Goal: Task Accomplishment & Management: Complete application form

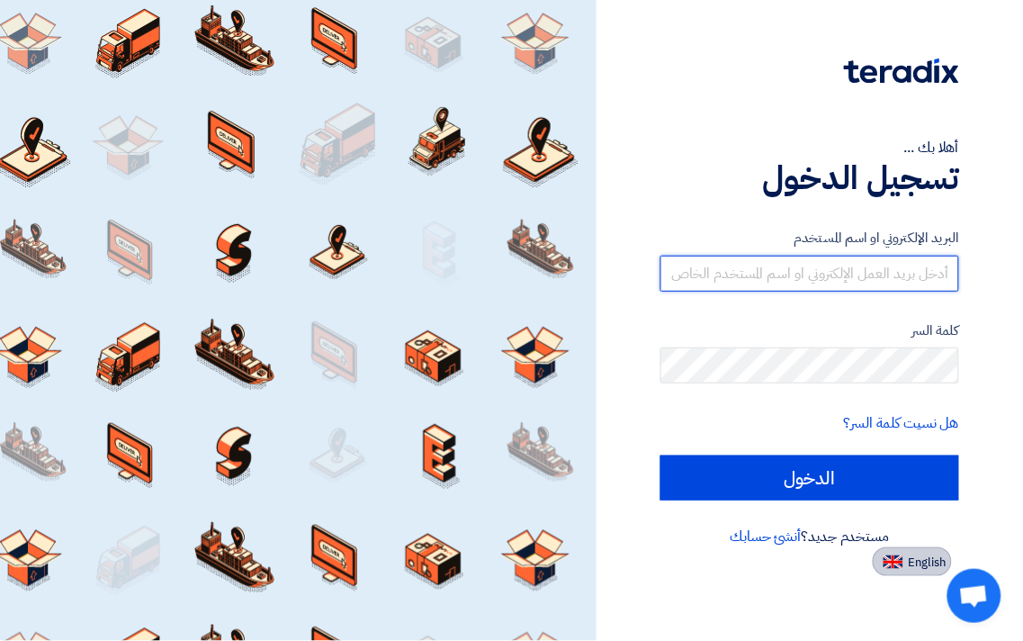
type input "[EMAIL_ADDRESS][DOMAIN_NAME]"
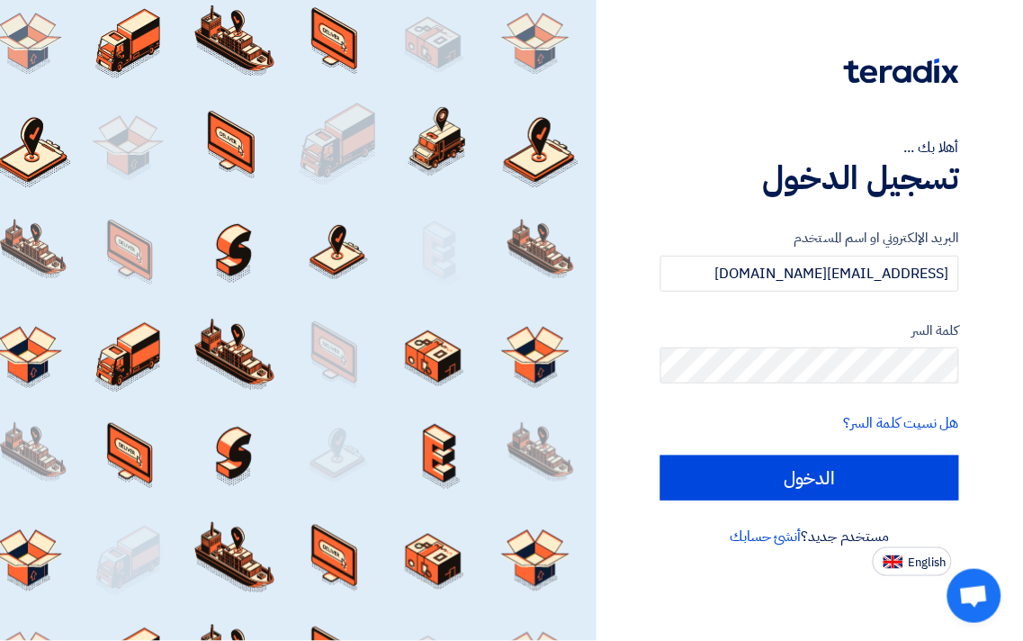
click at [928, 559] on span "English" at bounding box center [928, 562] width 38 height 13
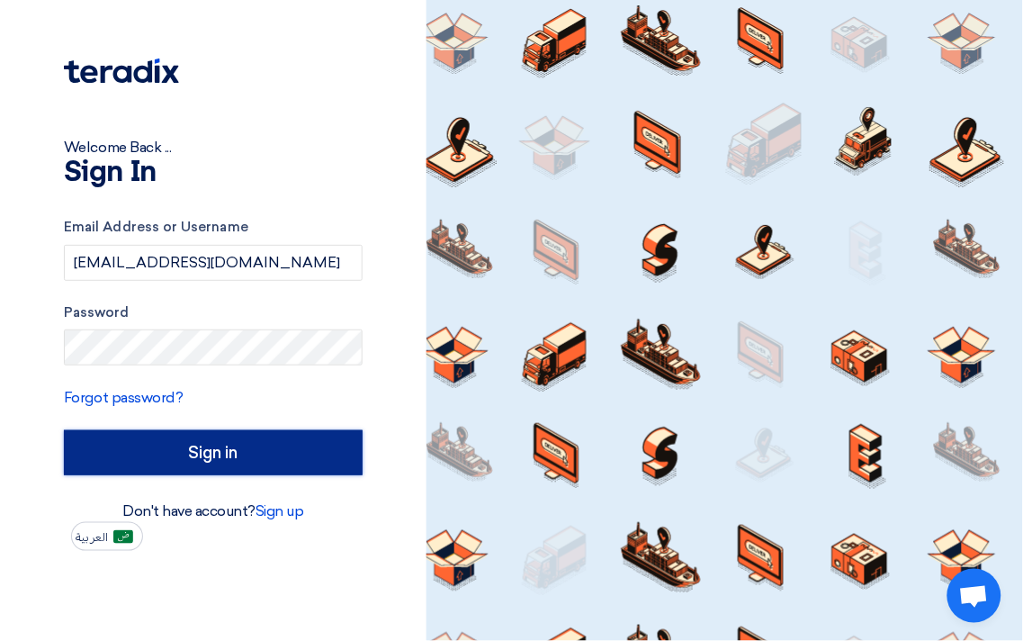
click at [222, 454] on input "Sign in" at bounding box center [213, 452] width 299 height 45
type input "الدخول"
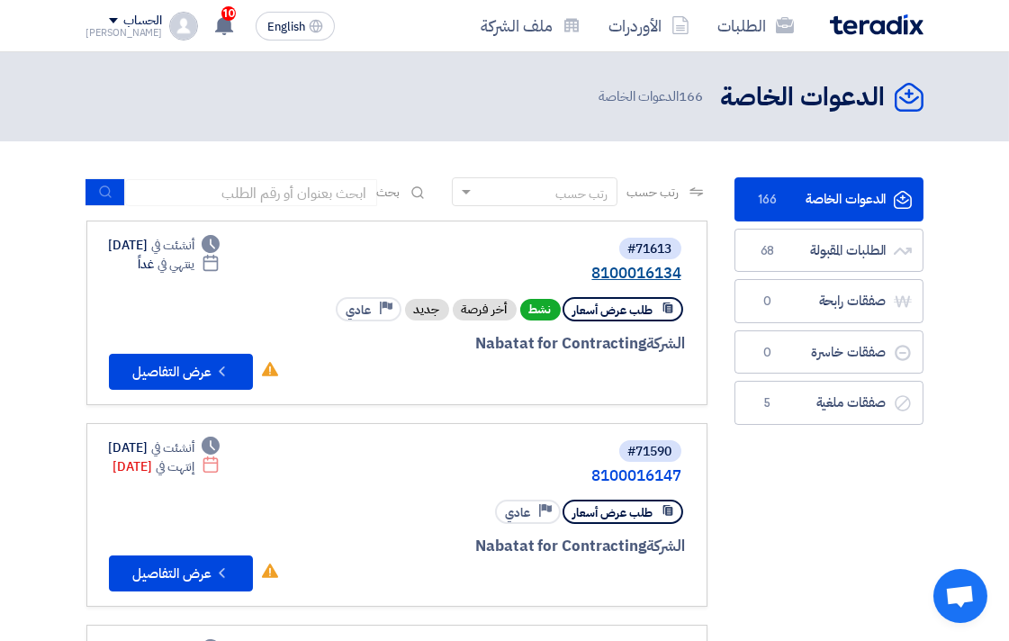
click at [640, 274] on link "8100016134" at bounding box center [501, 274] width 360 height 16
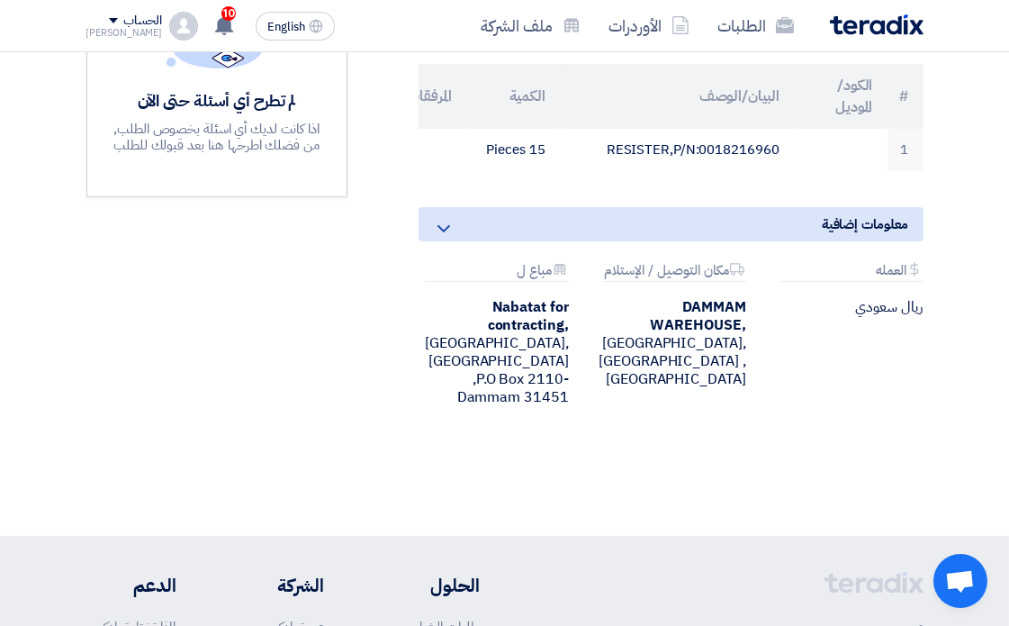
scroll to position [599, 0]
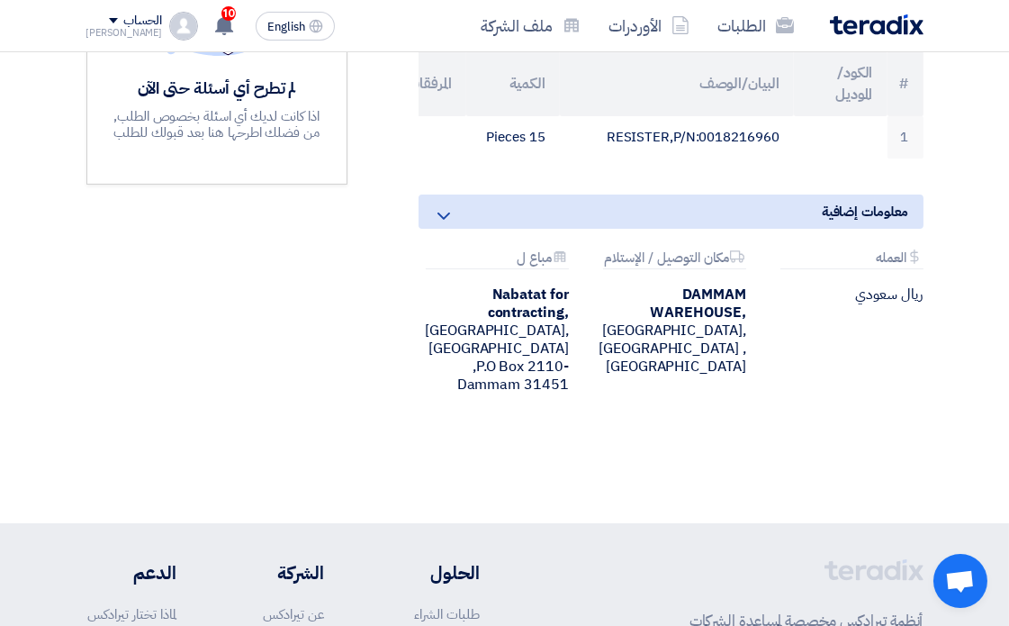
click at [444, 220] on use at bounding box center [443, 215] width 13 height 7
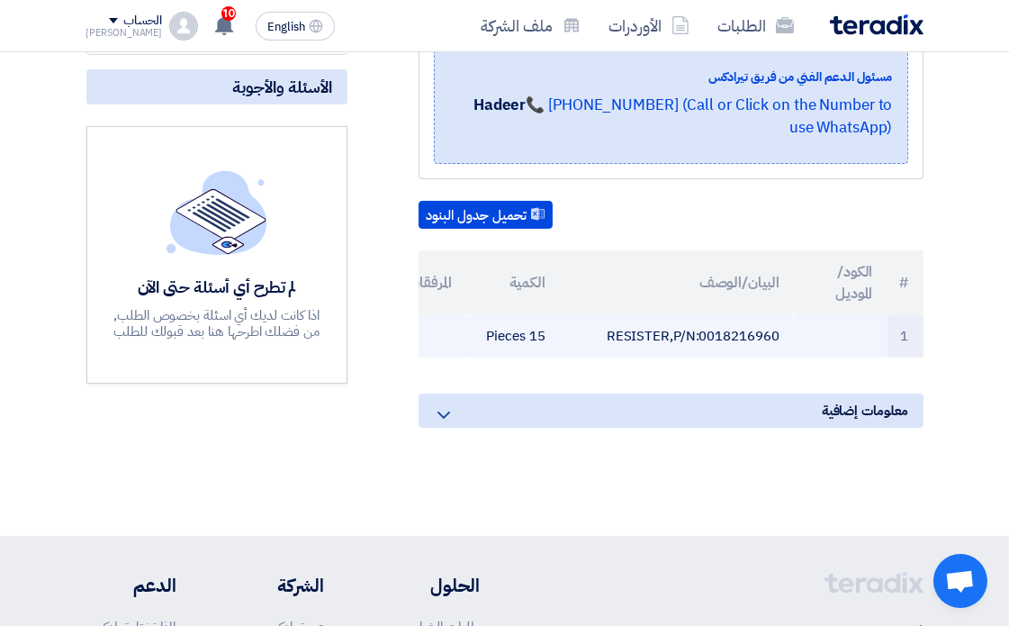
scroll to position [400, 0]
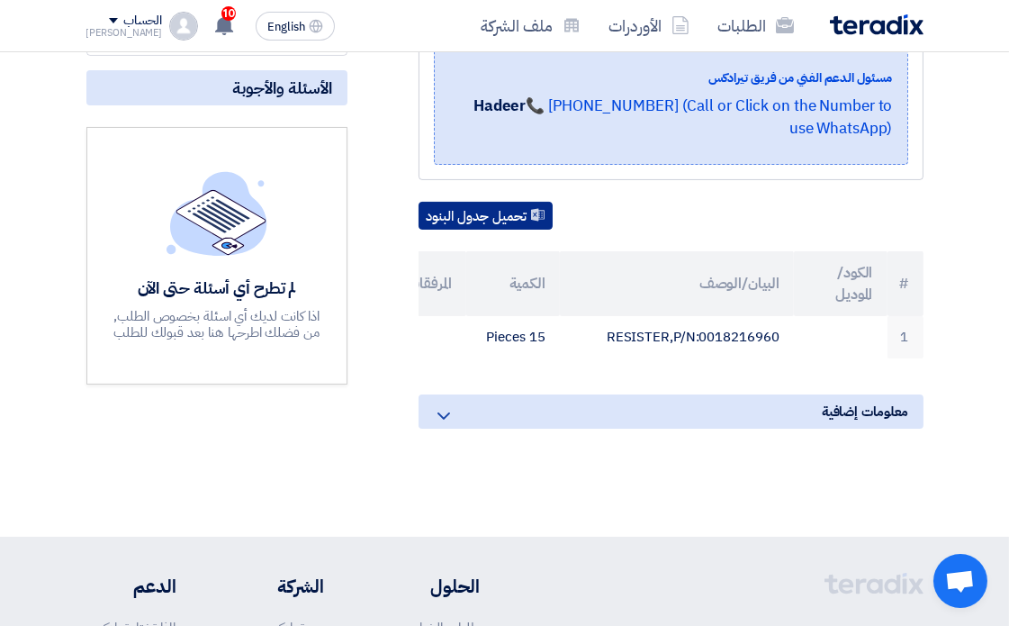
click at [515, 203] on button "تحميل جدول البنود" at bounding box center [486, 216] width 134 height 29
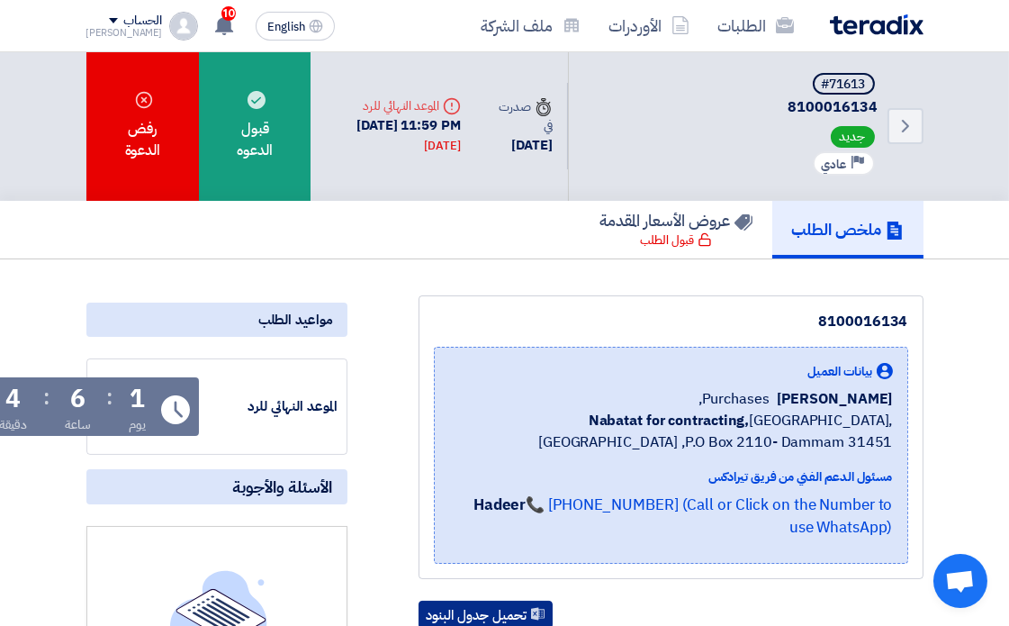
scroll to position [0, 0]
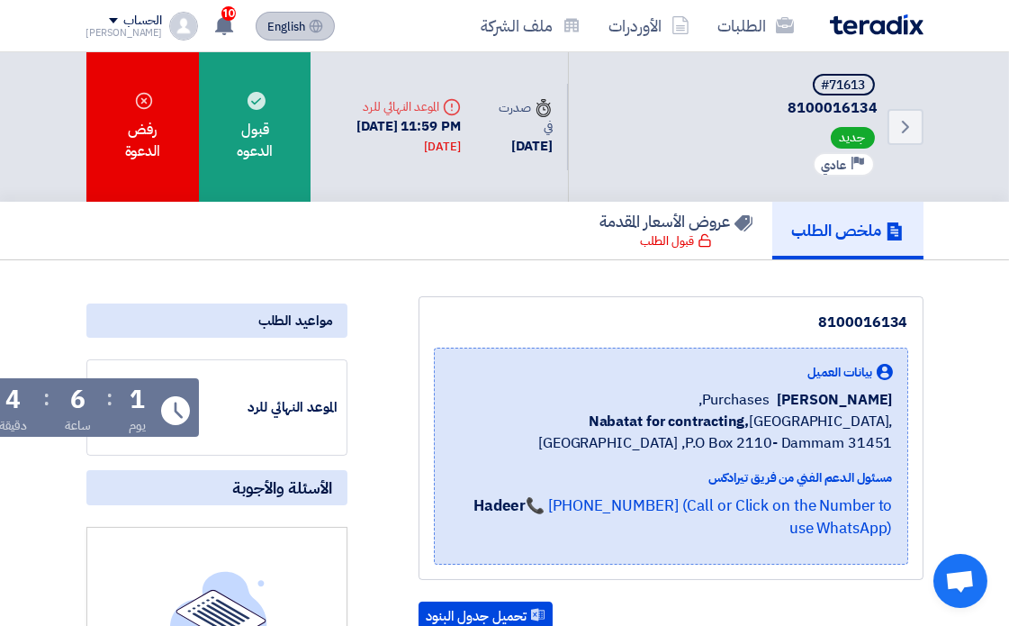
click at [267, 27] on span "English" at bounding box center [286, 27] width 38 height 13
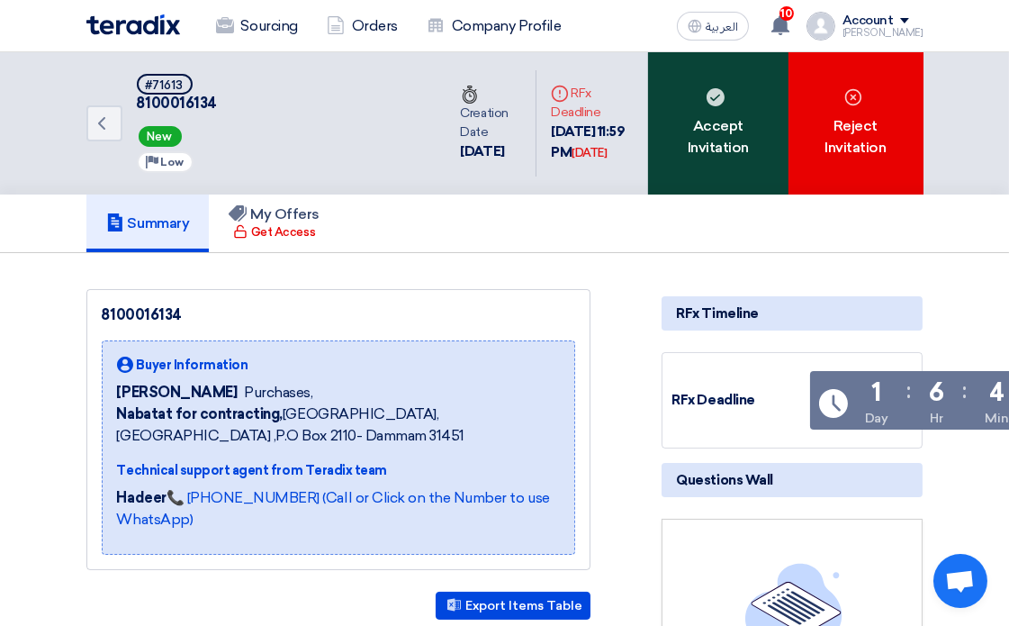
click at [751, 127] on div "Accept Invitation" at bounding box center [718, 123] width 140 height 142
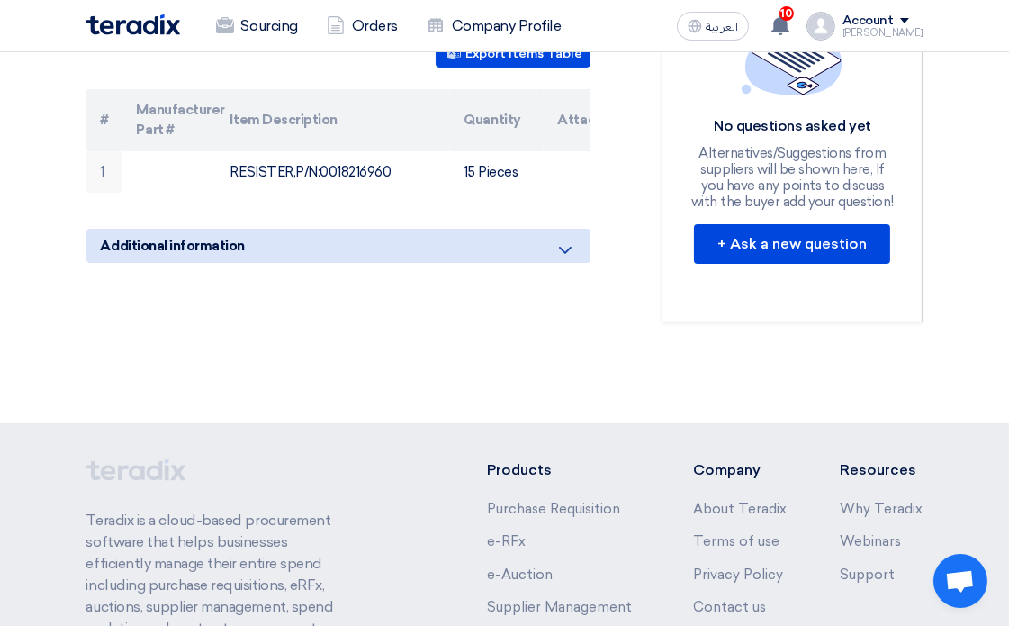
scroll to position [500, 0]
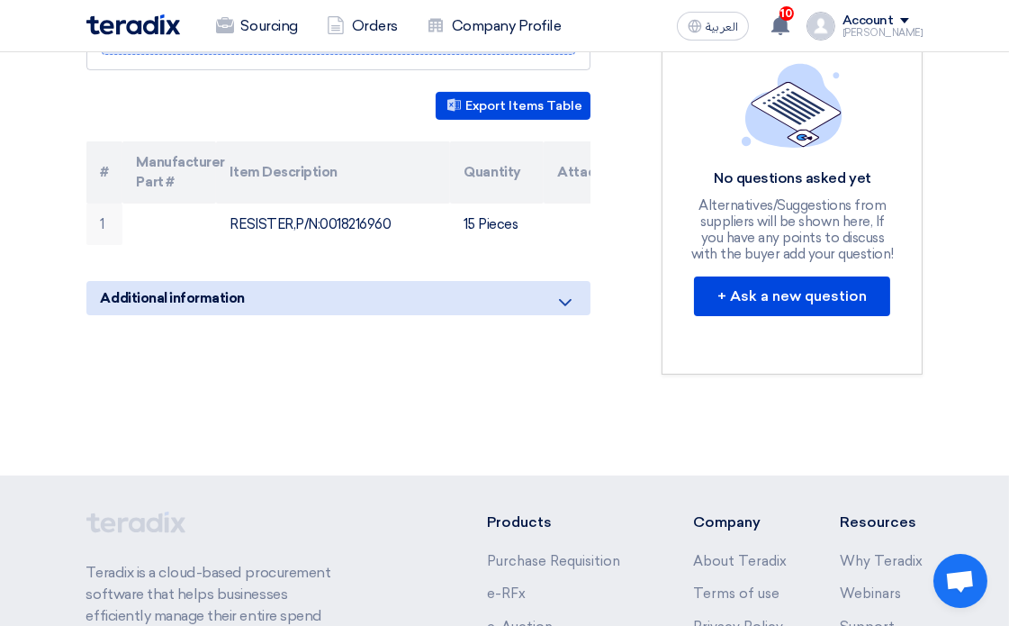
click at [572, 313] on icon at bounding box center [565, 303] width 22 height 22
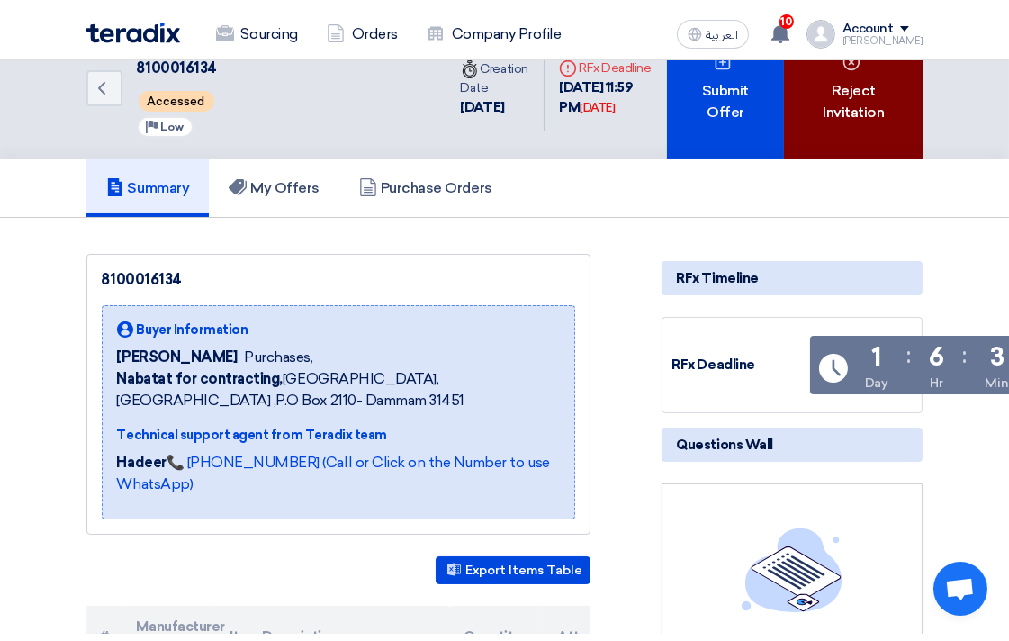
scroll to position [0, 0]
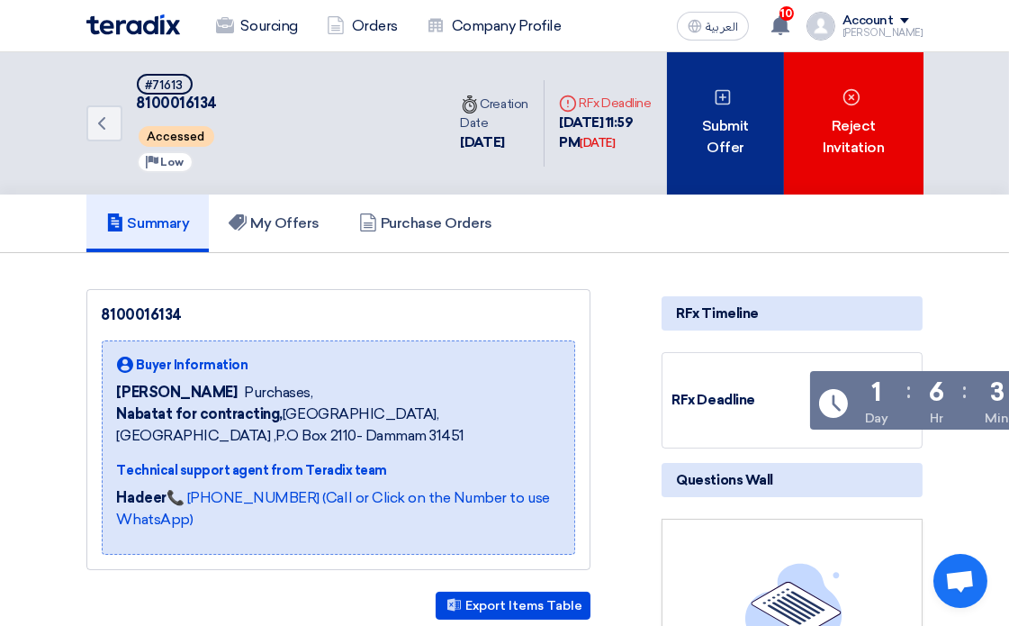
click at [739, 139] on div "Submit Offer" at bounding box center [725, 123] width 117 height 142
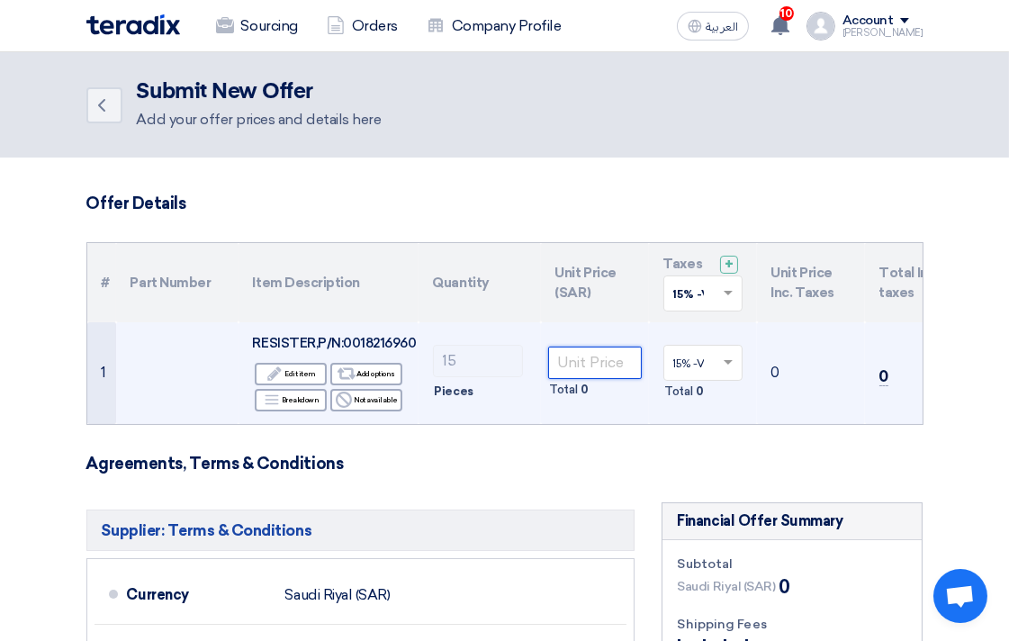
click at [596, 367] on input "number" at bounding box center [595, 363] width 94 height 32
type input "70"
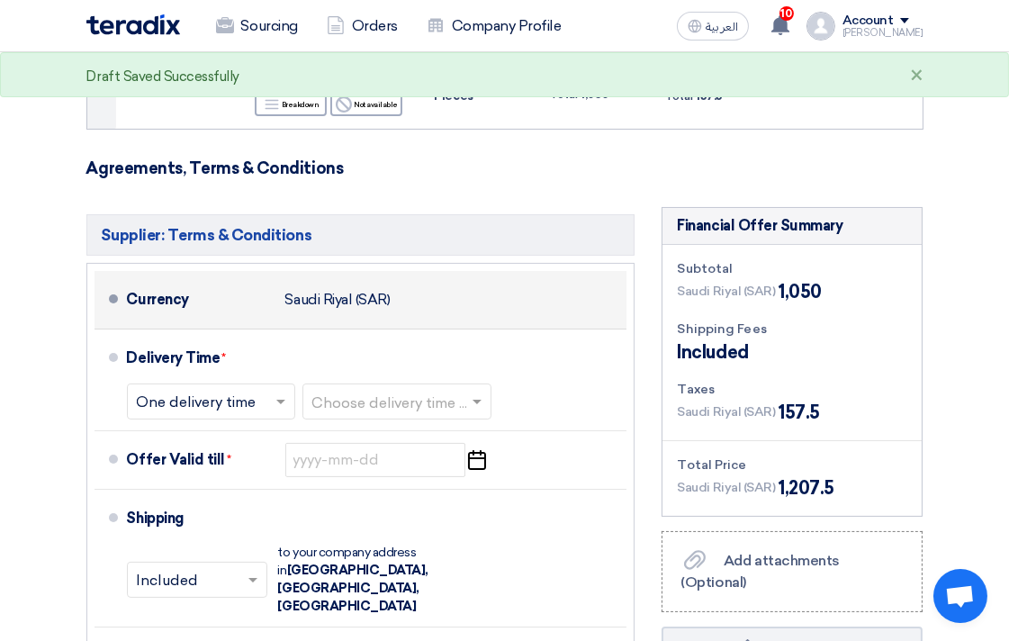
scroll to position [300, 0]
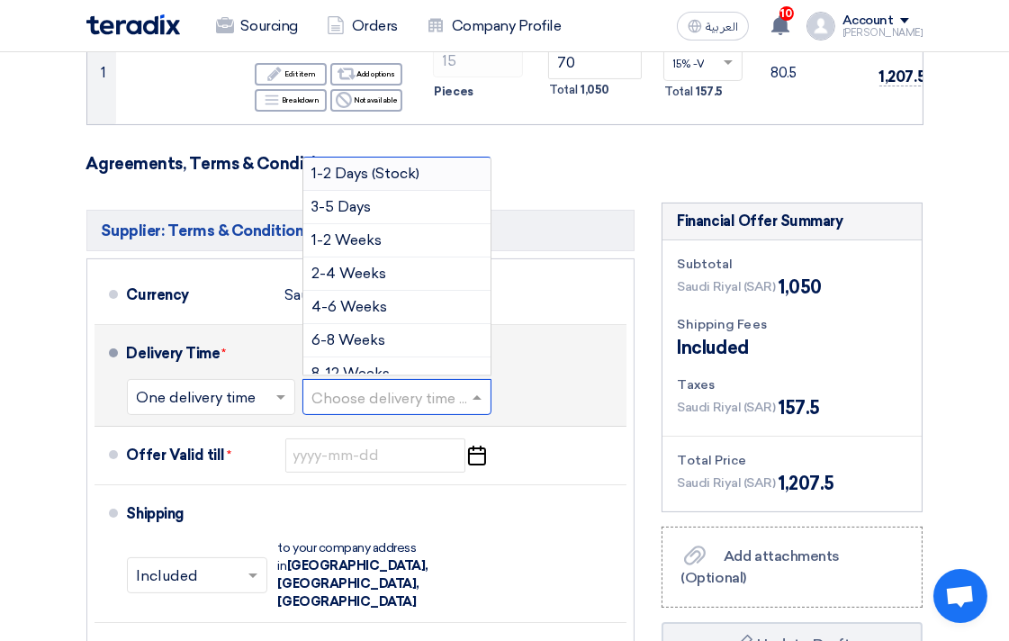
click at [474, 406] on span at bounding box center [479, 397] width 23 height 18
click at [349, 182] on span "1-2 Days (Stock)" at bounding box center [366, 173] width 108 height 17
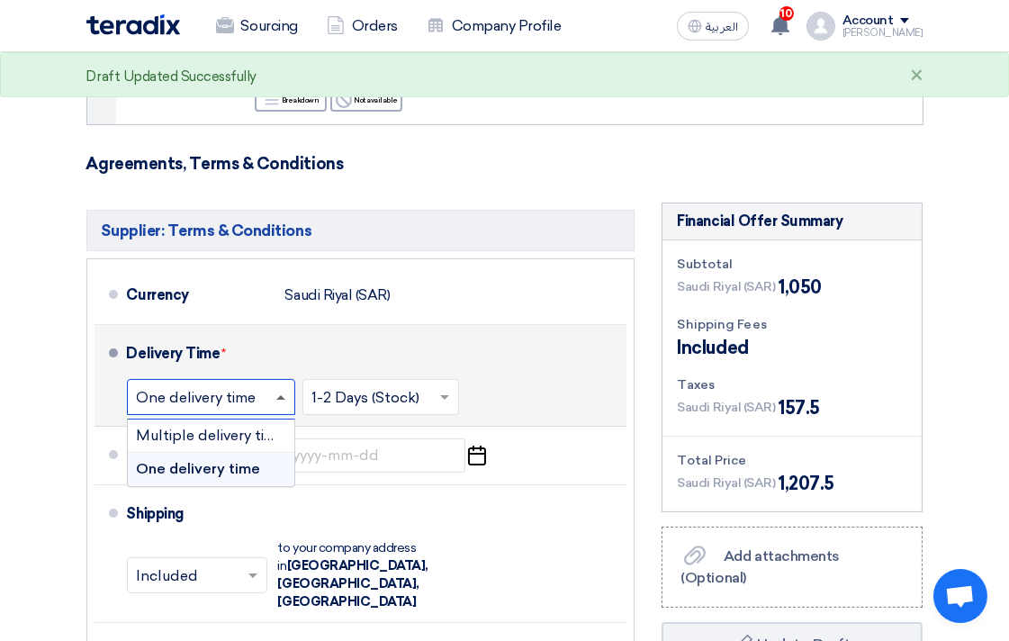
click at [284, 406] on span at bounding box center [283, 397] width 23 height 18
click at [262, 483] on div "One delivery time" at bounding box center [211, 469] width 167 height 32
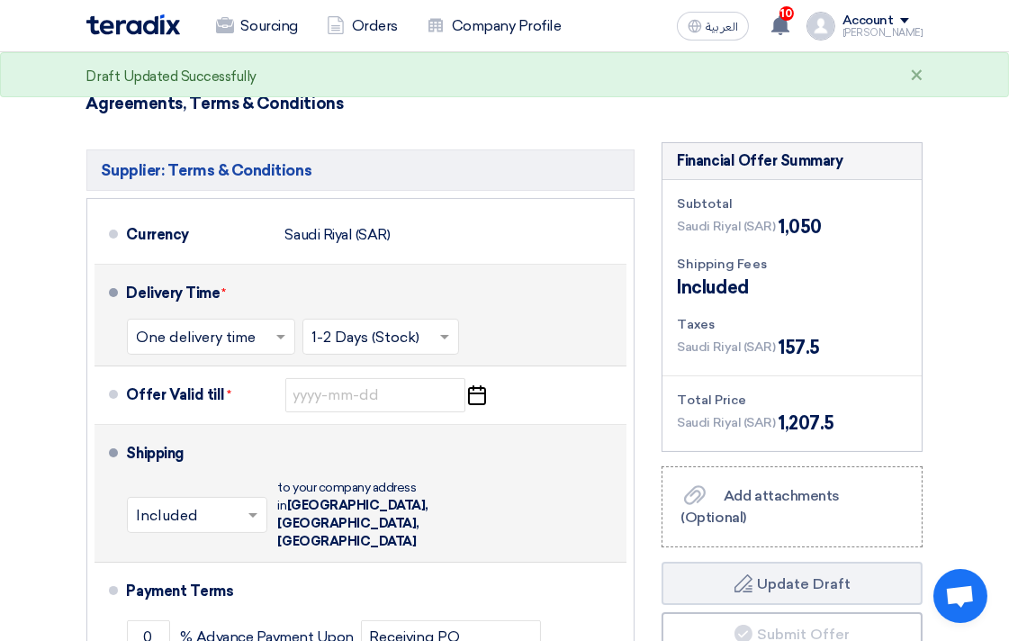
scroll to position [400, 0]
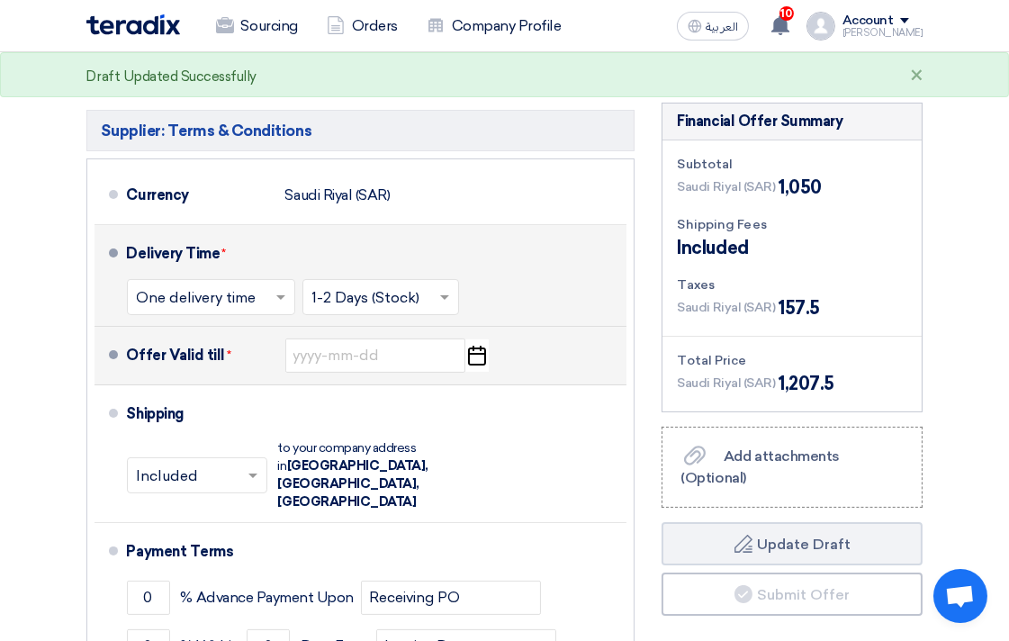
click at [478, 365] on use "button" at bounding box center [477, 356] width 18 height 20
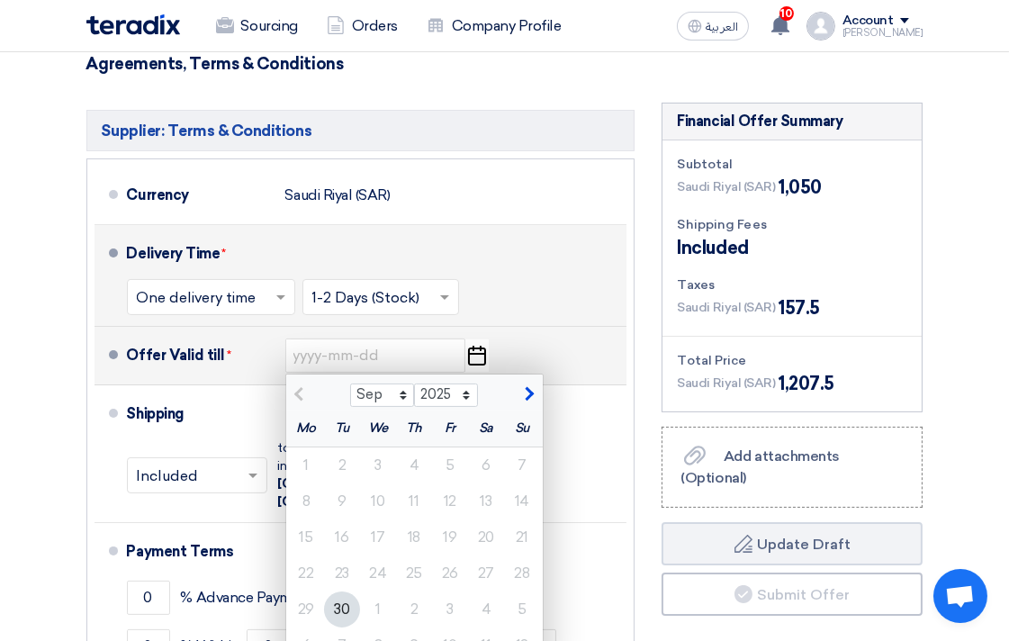
click at [532, 401] on button "button" at bounding box center [527, 392] width 30 height 18
select select "10"
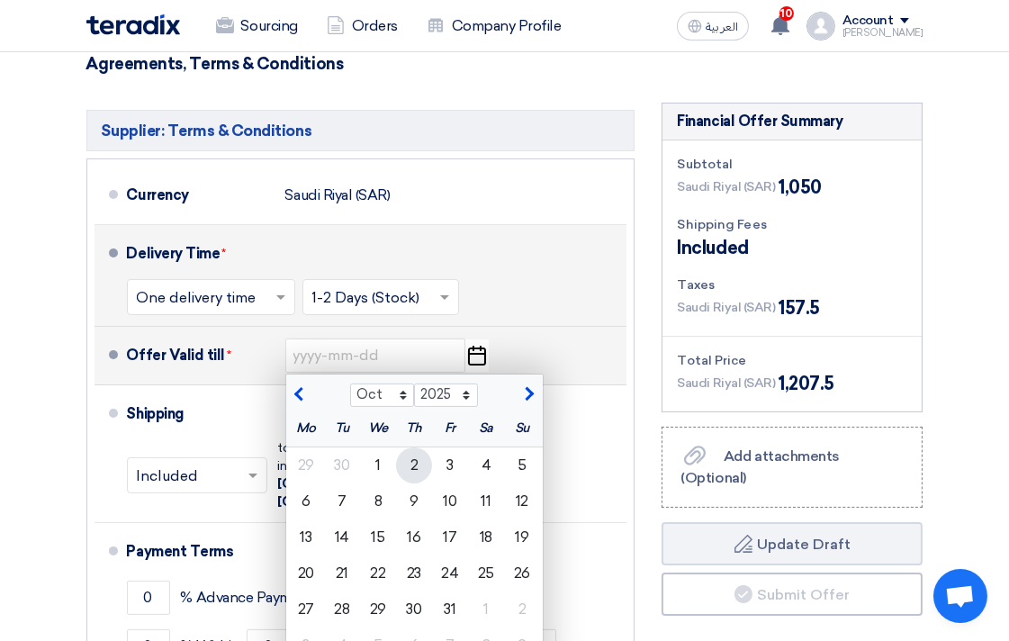
click at [414, 479] on div "2" at bounding box center [414, 465] width 36 height 36
type input "[DATE]"
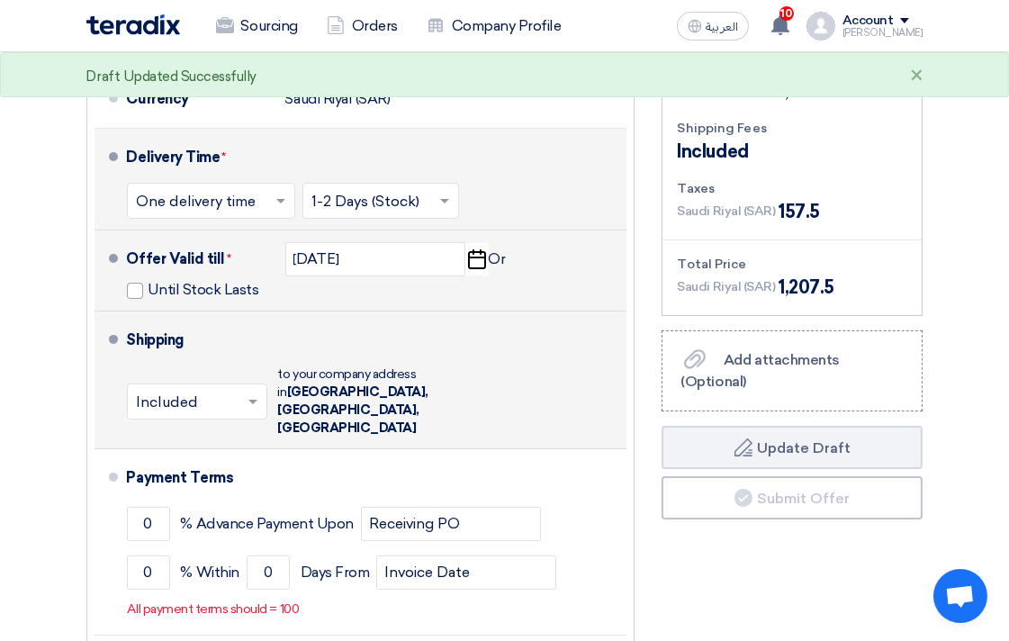
scroll to position [500, 0]
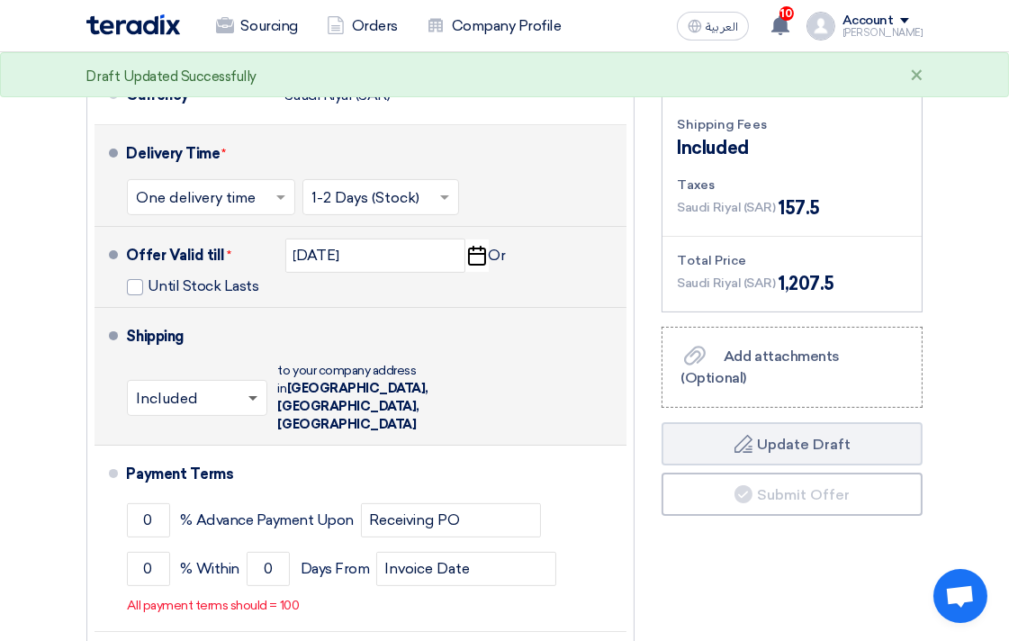
click at [256, 396] on span at bounding box center [252, 399] width 9 height 6
click at [239, 464] on div "Not Included" at bounding box center [197, 470] width 139 height 32
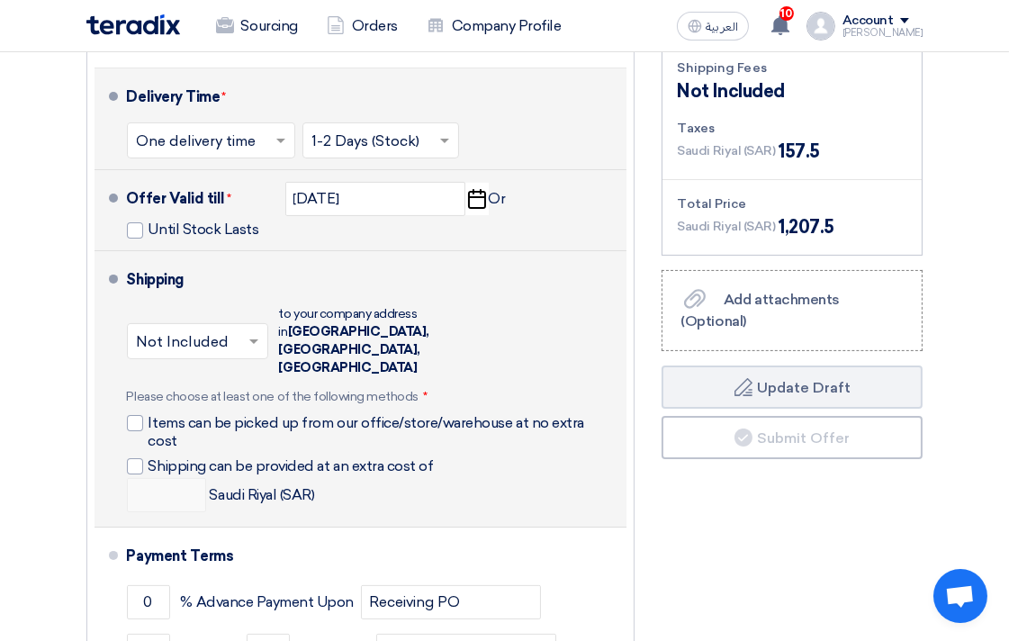
scroll to position [599, 0]
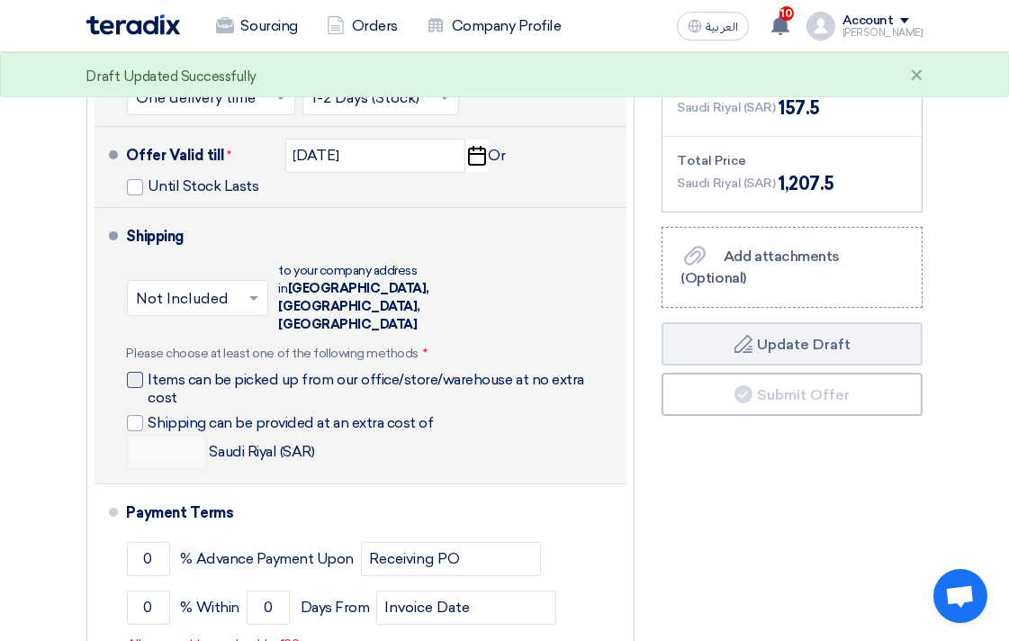
click at [137, 372] on div at bounding box center [135, 380] width 16 height 16
click at [149, 370] on input "Items can be picked up from our office/store/warehouse at no extra cost" at bounding box center [383, 387] width 468 height 34
checkbox input "true"
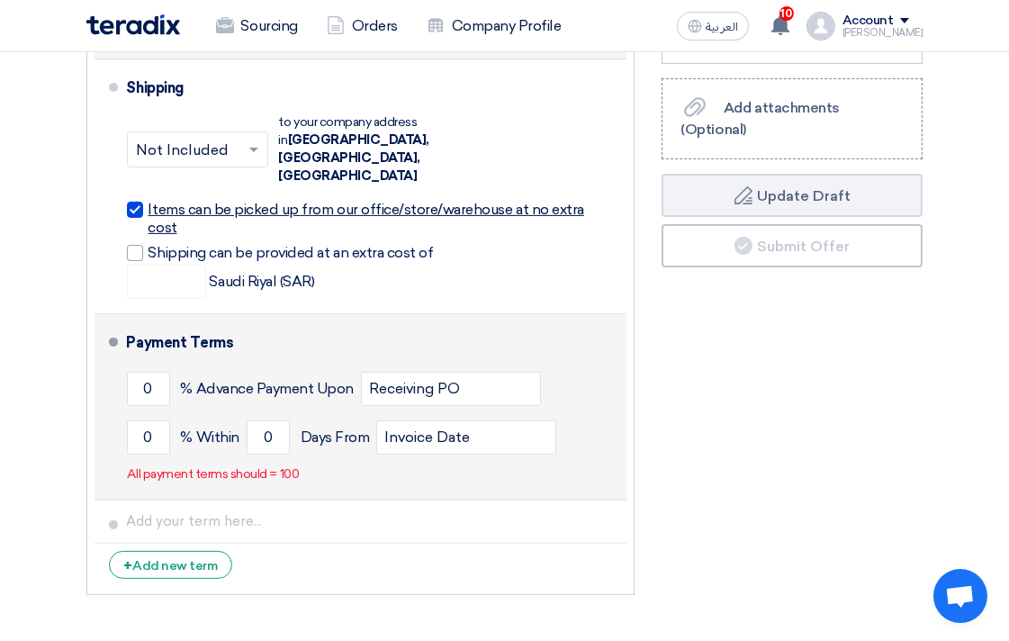
scroll to position [799, 0]
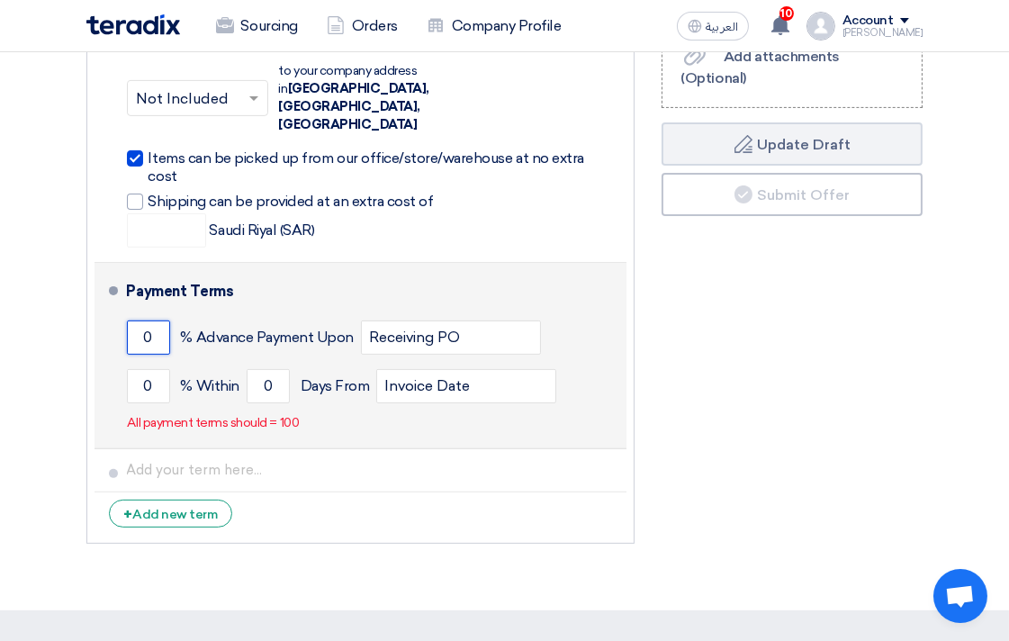
click at [141, 320] on input "0" at bounding box center [148, 337] width 43 height 34
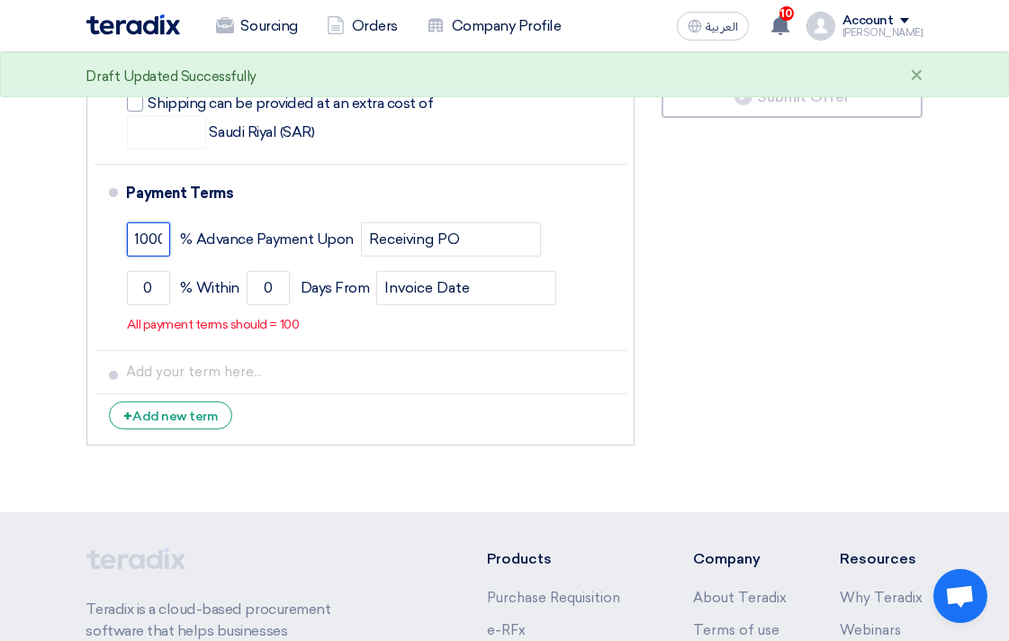
scroll to position [900, 0]
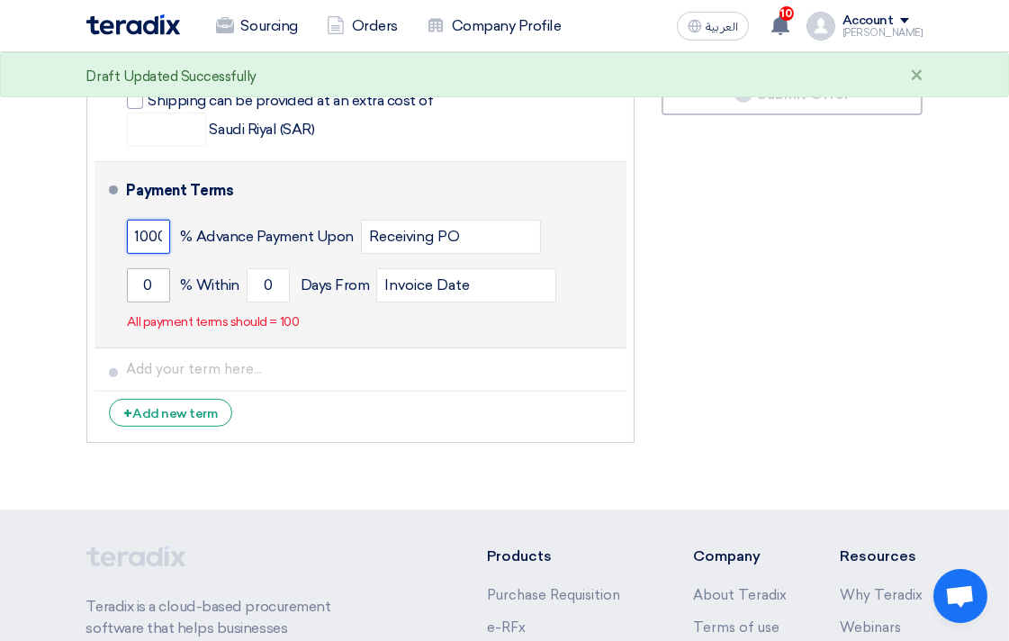
type input "1000"
click at [662, 22] on button "Draft Update Draft" at bounding box center [792, 43] width 261 height 43
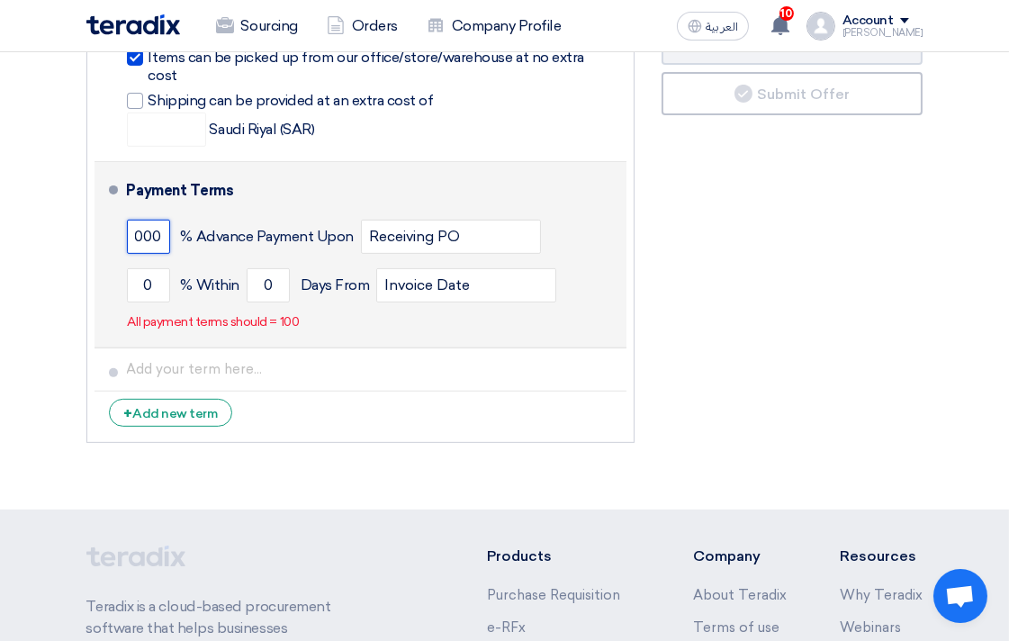
scroll to position [0, 0]
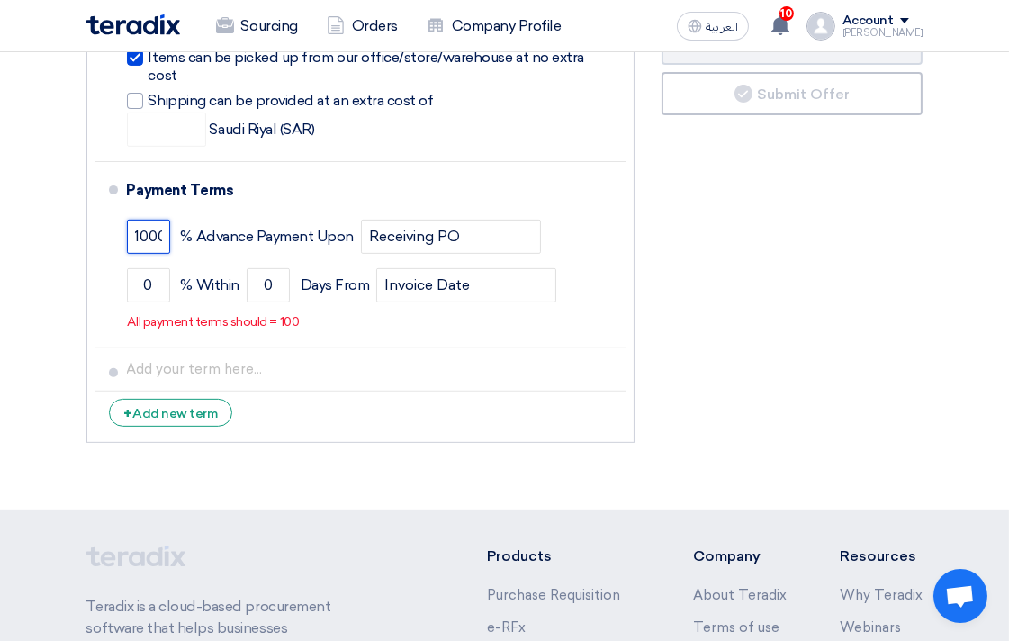
drag, startPoint x: 164, startPoint y: 199, endPoint x: 86, endPoint y: 219, distance: 79.9
click at [86, 219] on ul "Currency [GEOGRAPHIC_DATA] (SAR) Delivery Time * Choose delivery time ... × One…" at bounding box center [360, 50] width 549 height 785
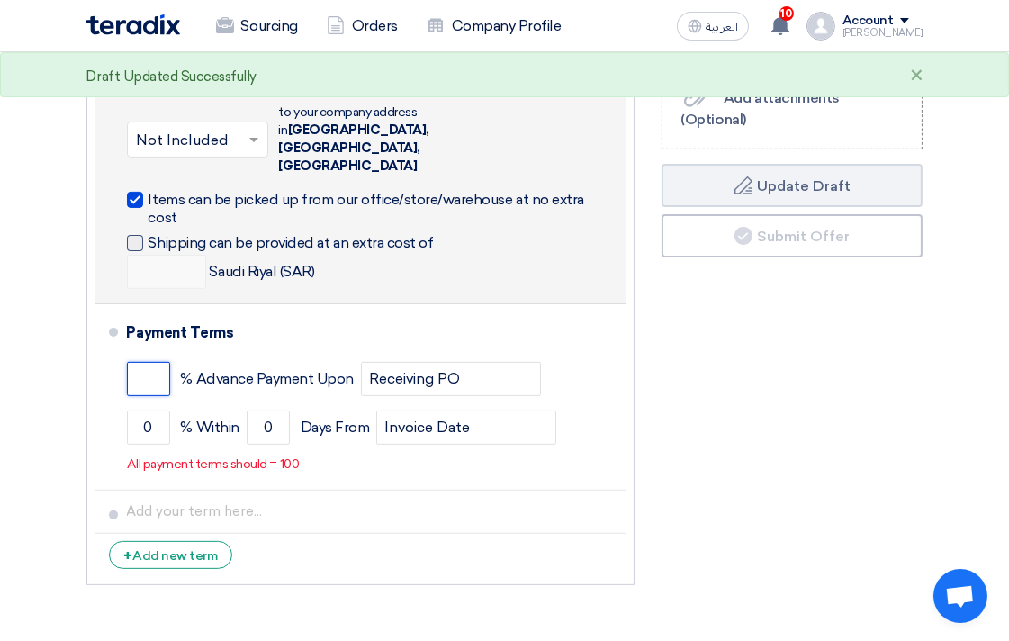
scroll to position [799, 0]
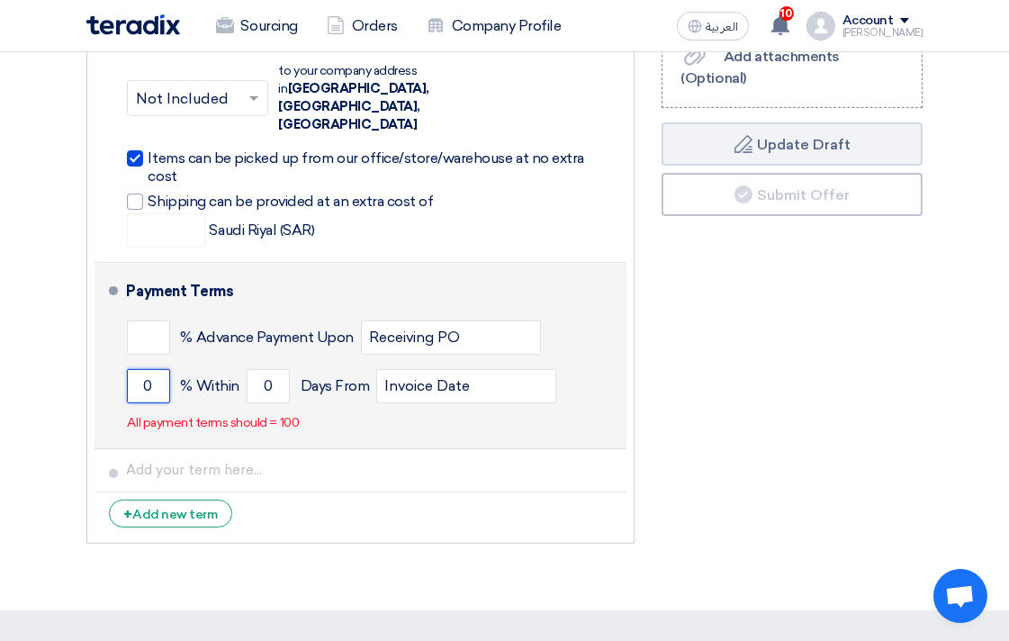
click at [150, 369] on input "0" at bounding box center [148, 386] width 43 height 34
type input "100"
click at [662, 122] on button "Draft Update Draft" at bounding box center [792, 143] width 261 height 43
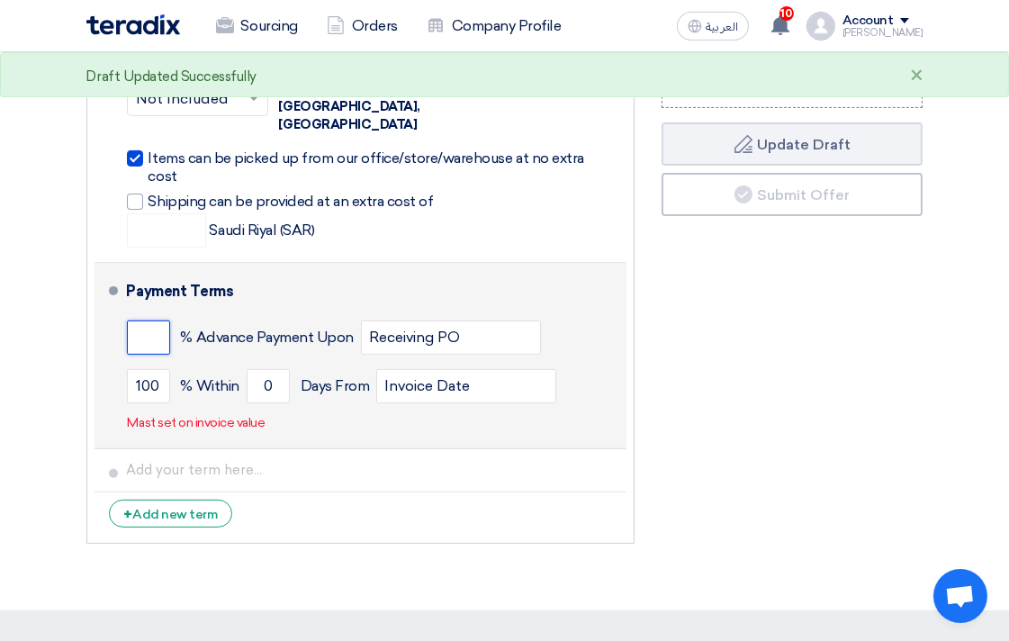
click at [155, 320] on input "number" at bounding box center [148, 337] width 43 height 34
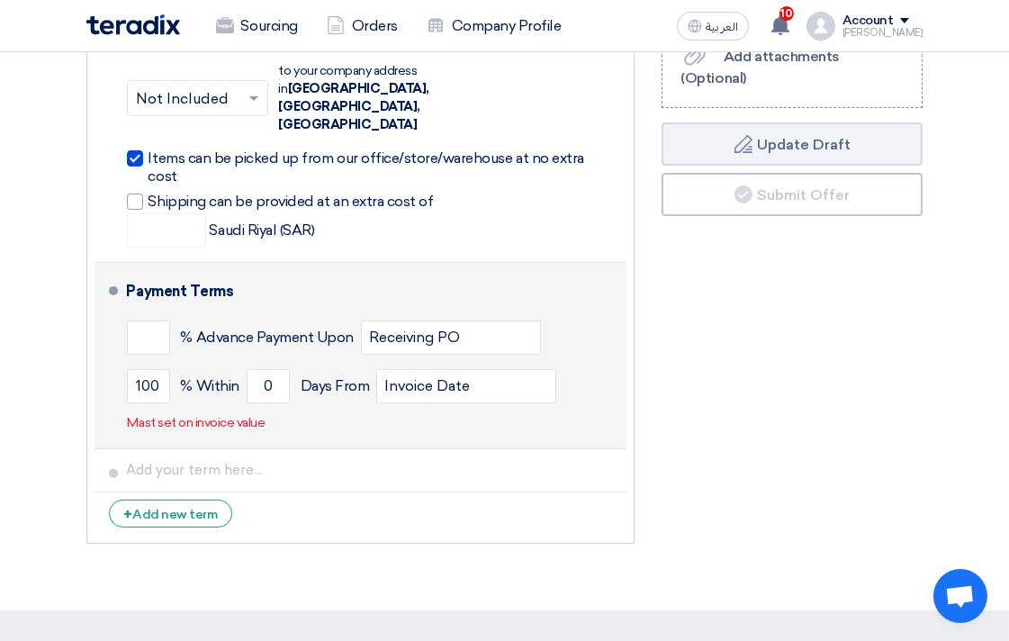
click at [212, 414] on p "Mast set on invoice value" at bounding box center [197, 423] width 138 height 18
click at [505, 369] on input "Invoice Date" at bounding box center [466, 386] width 180 height 34
click at [473, 320] on input "Receiving PO" at bounding box center [451, 337] width 180 height 34
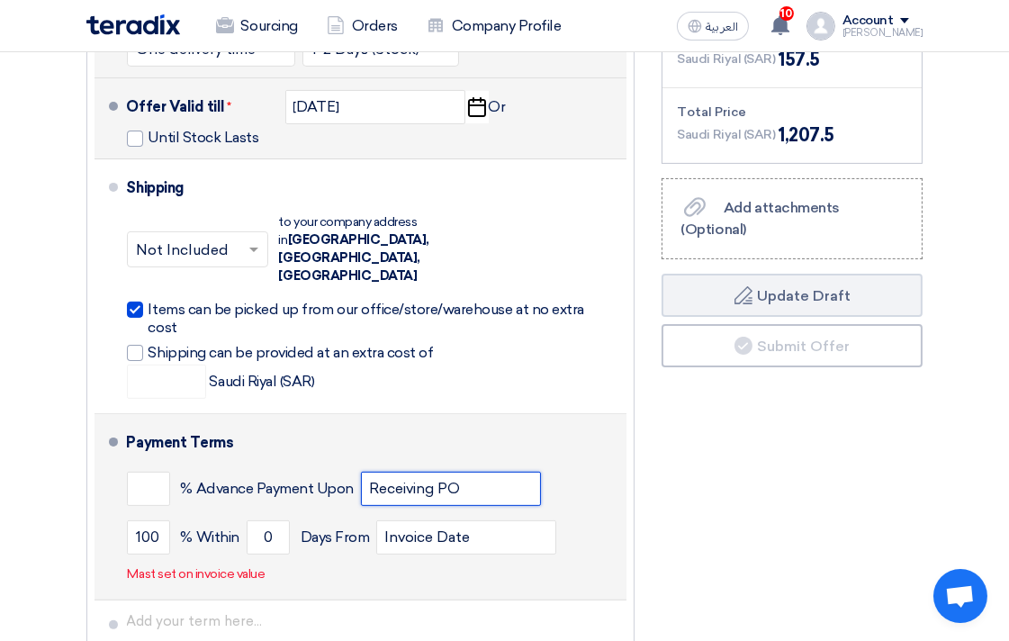
scroll to position [699, 0]
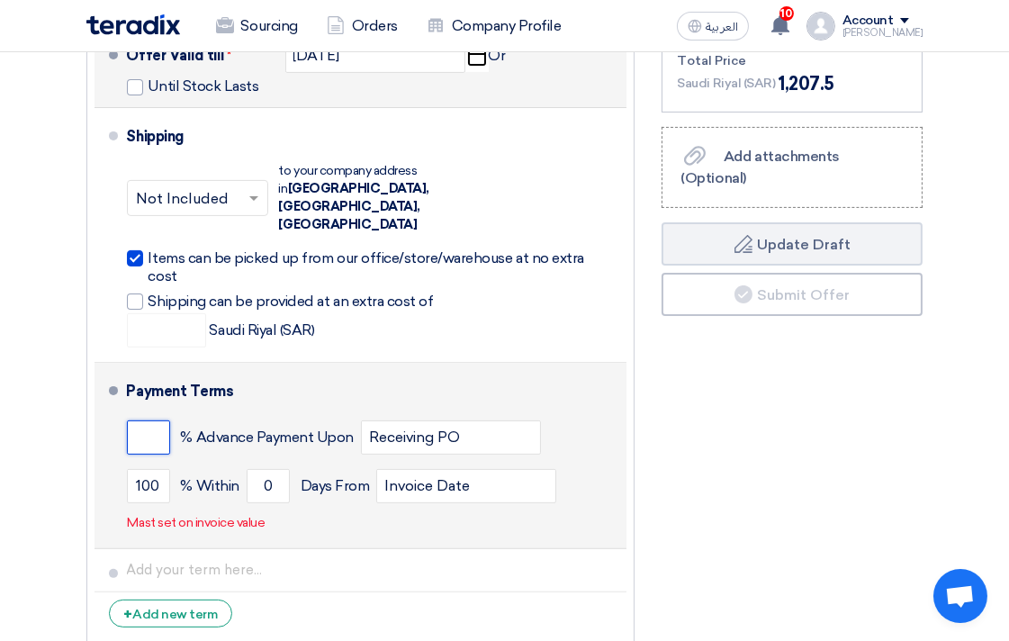
click at [158, 420] on input "number" at bounding box center [148, 437] width 43 height 34
click at [662, 222] on button "Draft Update Draft" at bounding box center [792, 243] width 261 height 43
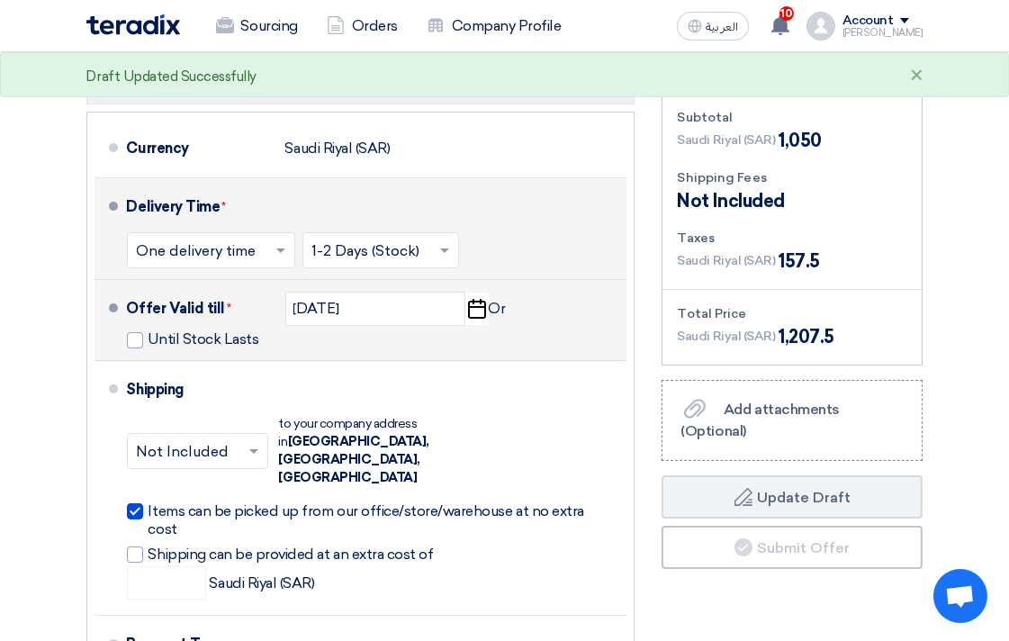
scroll to position [437, 0]
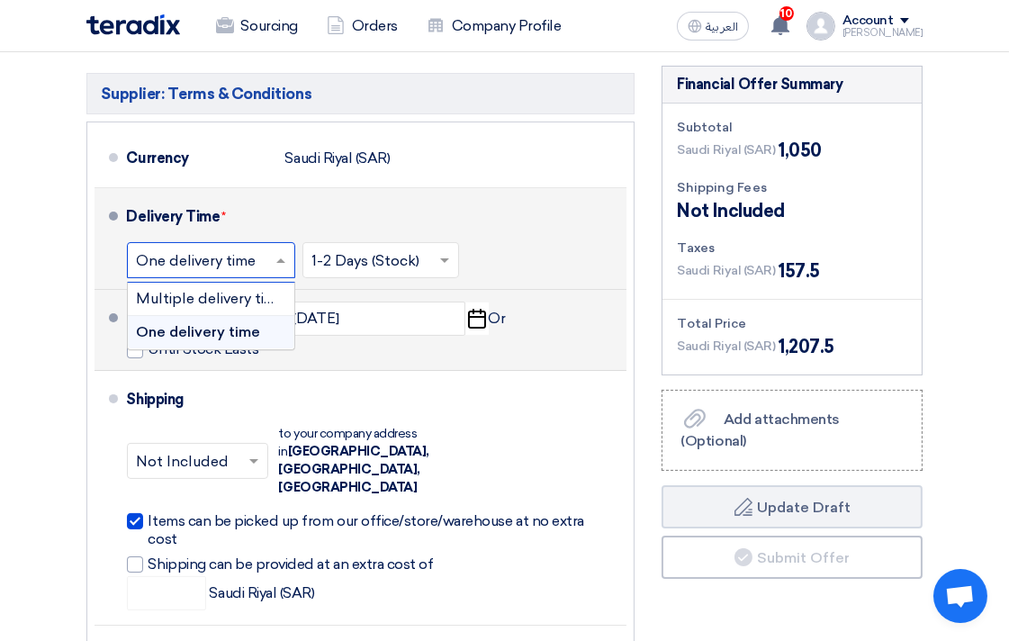
click at [276, 269] on span at bounding box center [283, 260] width 23 height 18
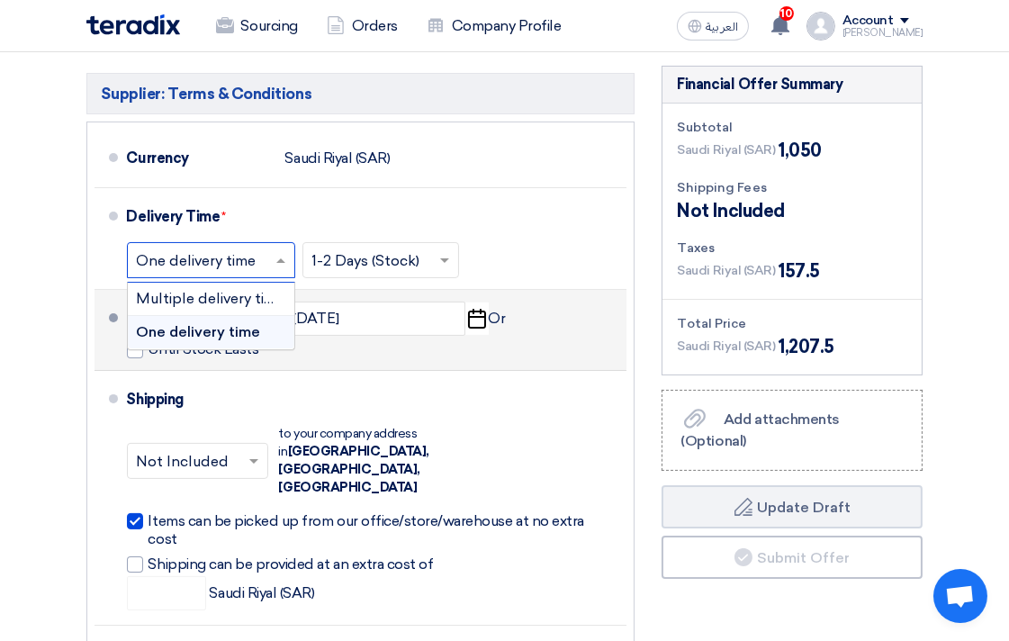
click at [229, 340] on span "One delivery time" at bounding box center [199, 331] width 124 height 17
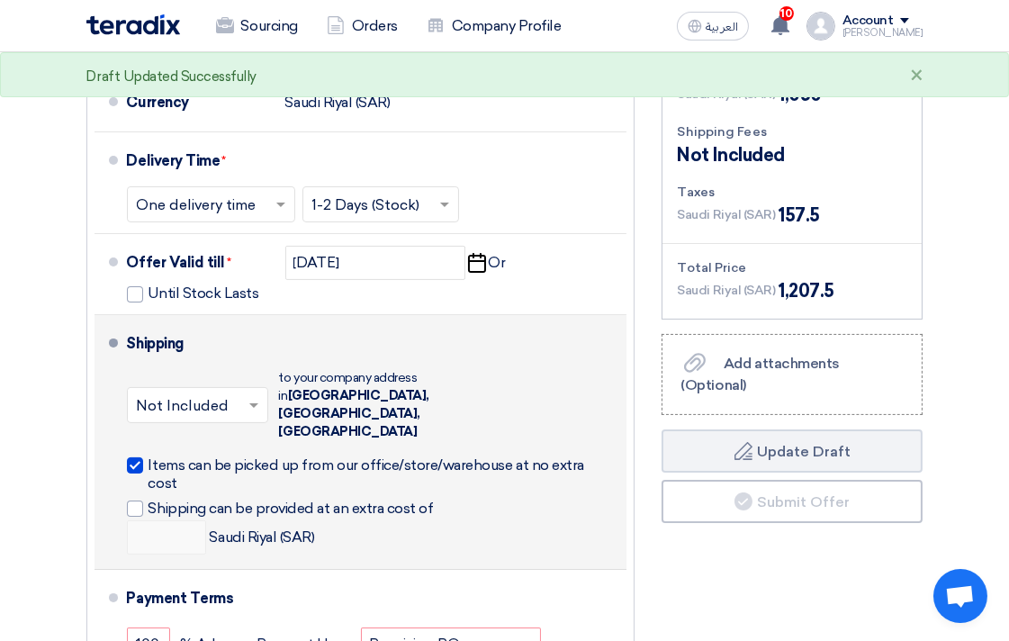
scroll to position [536, 0]
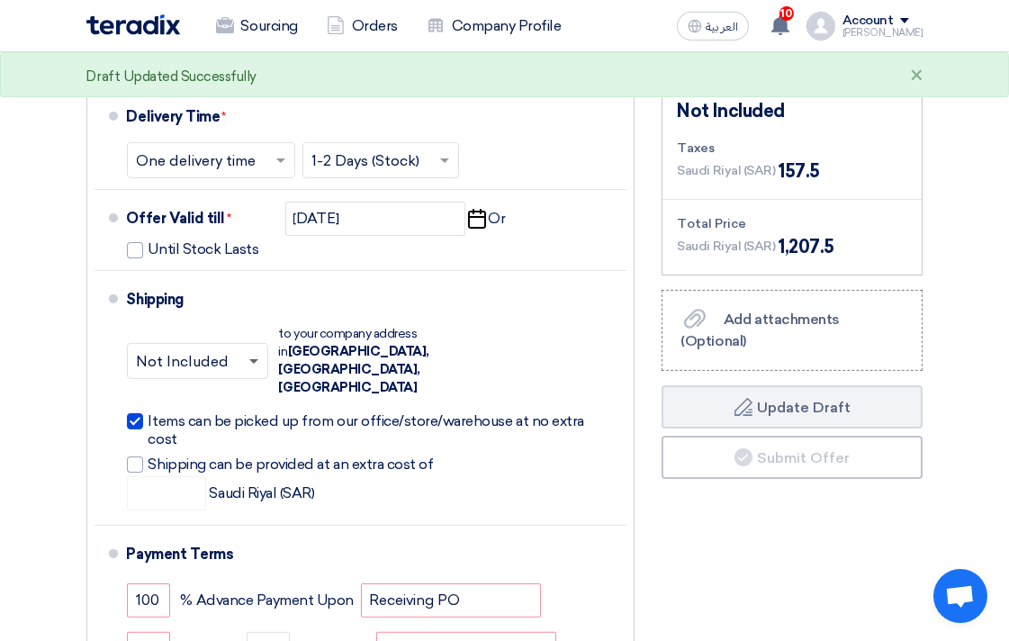
click at [249, 359] on span at bounding box center [253, 362] width 9 height 6
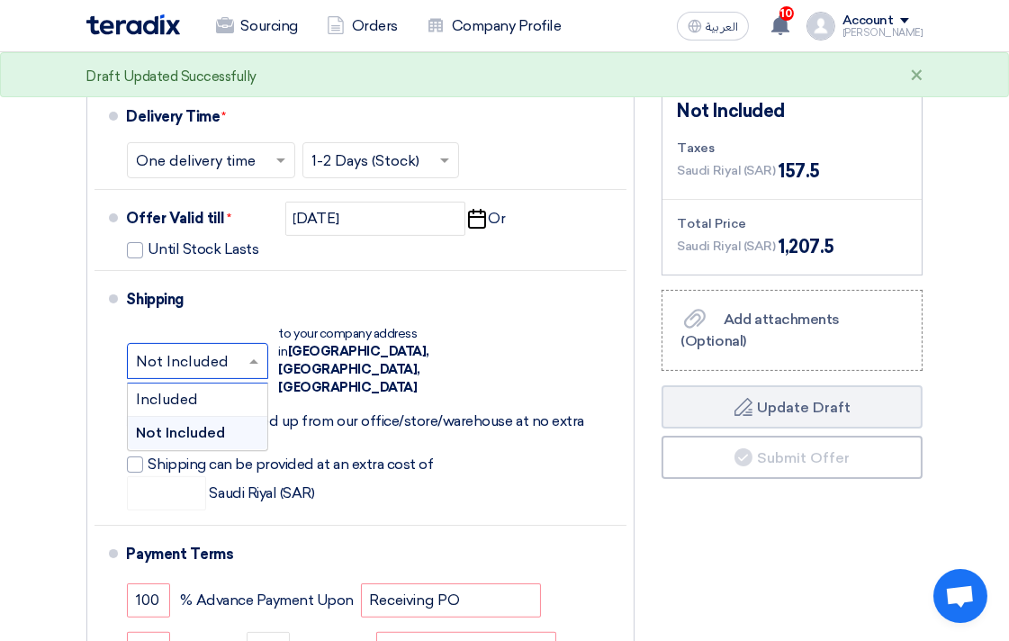
click at [217, 426] on span "Not Included" at bounding box center [181, 432] width 89 height 17
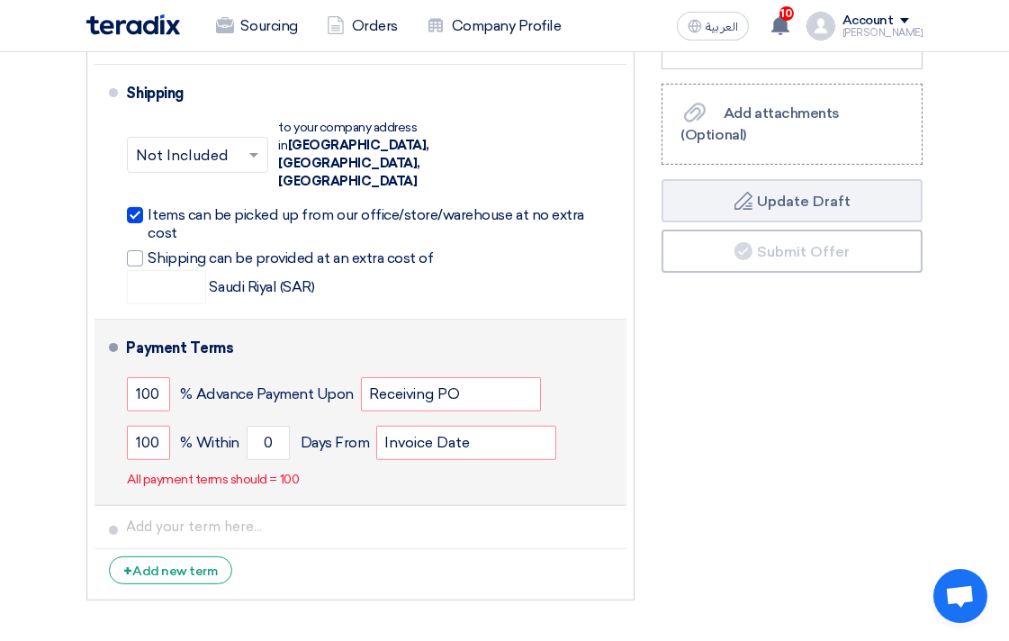
scroll to position [837, 0]
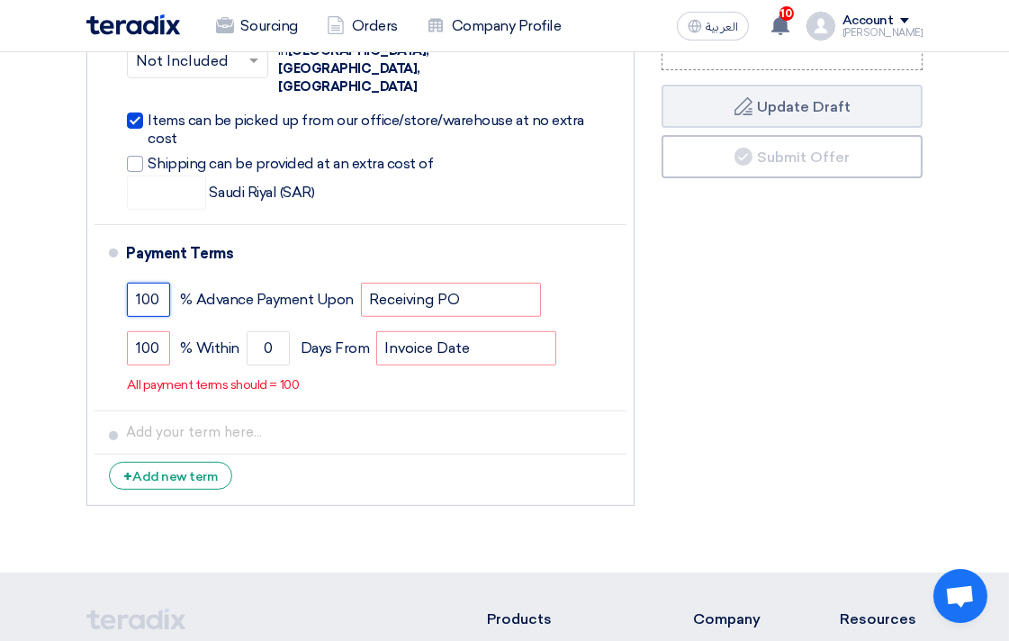
drag, startPoint x: 162, startPoint y: 262, endPoint x: 42, endPoint y: 286, distance: 122.2
drag, startPoint x: 155, startPoint y: 307, endPoint x: 36, endPoint y: 320, distance: 119.5
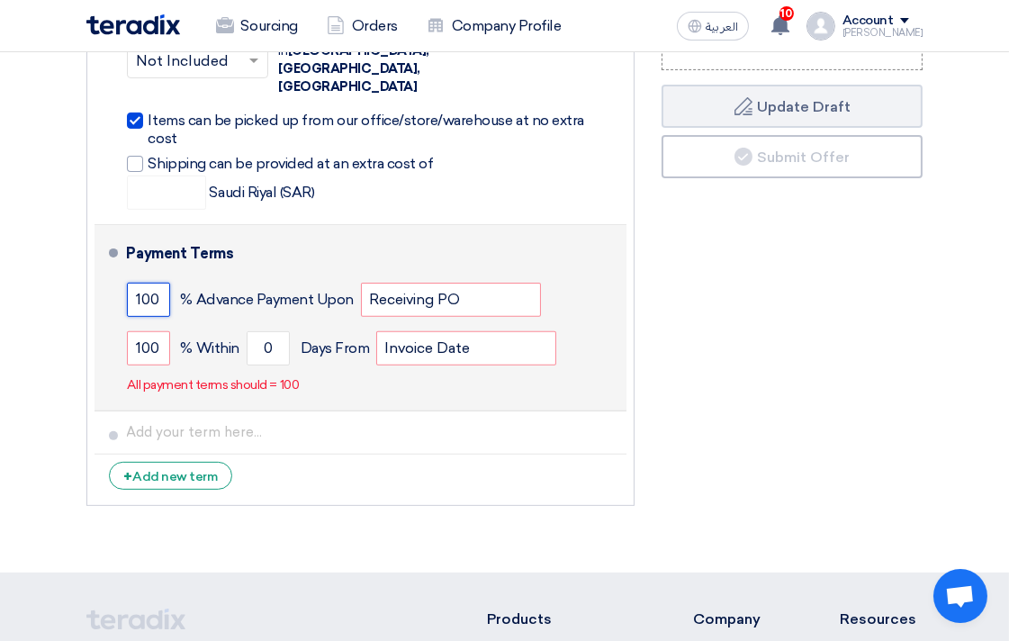
click at [158, 283] on input "100" at bounding box center [148, 300] width 43 height 34
type input "1"
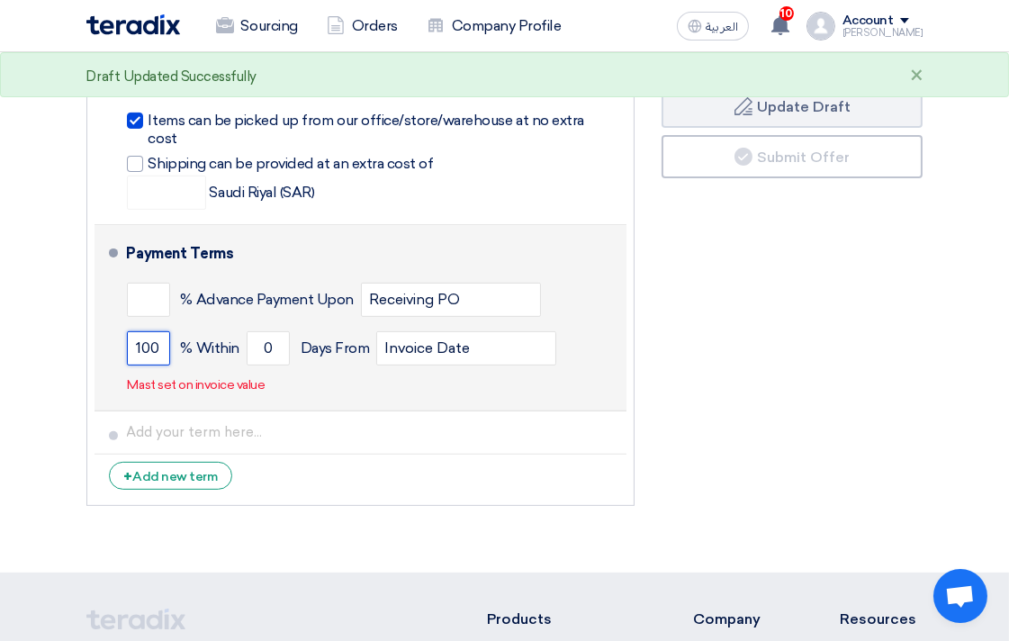
click at [158, 331] on input "100" at bounding box center [148, 348] width 43 height 34
type input "1"
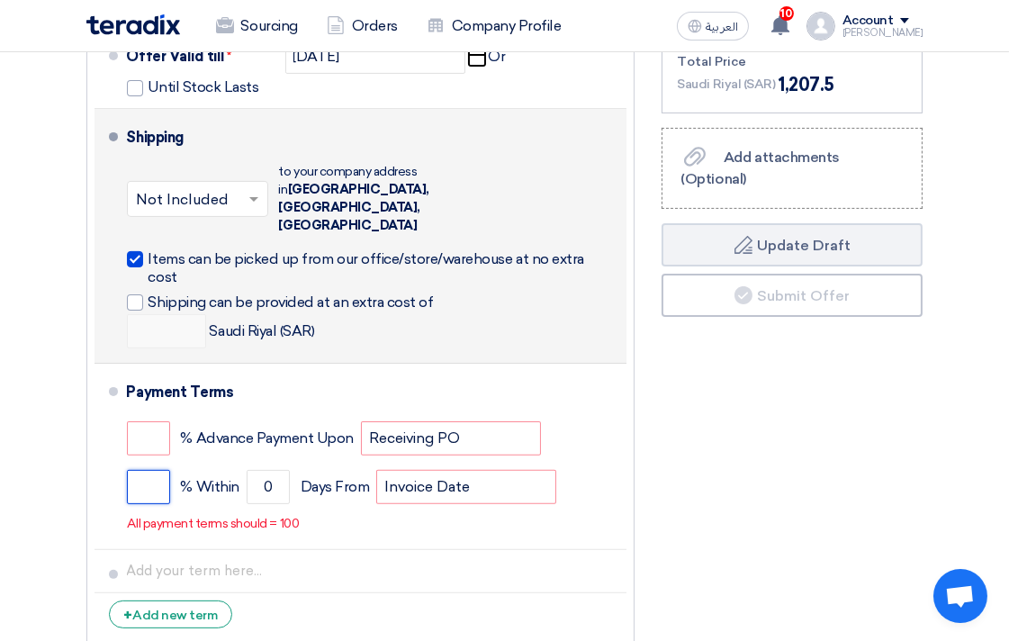
scroll to position [699, 0]
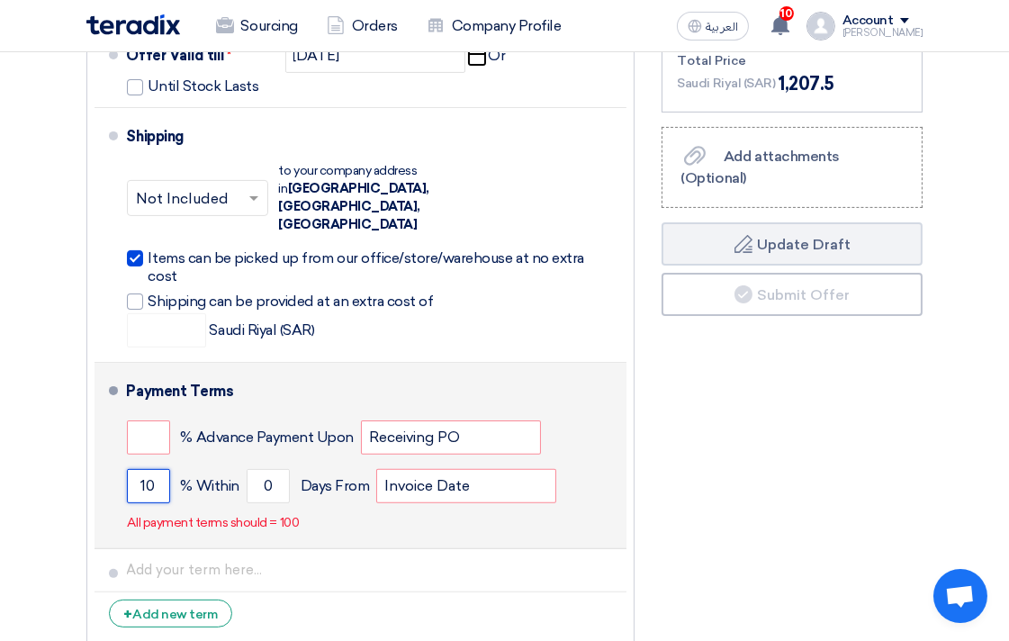
type input "100"
click at [662, 222] on button "Draft Update Draft" at bounding box center [792, 243] width 261 height 43
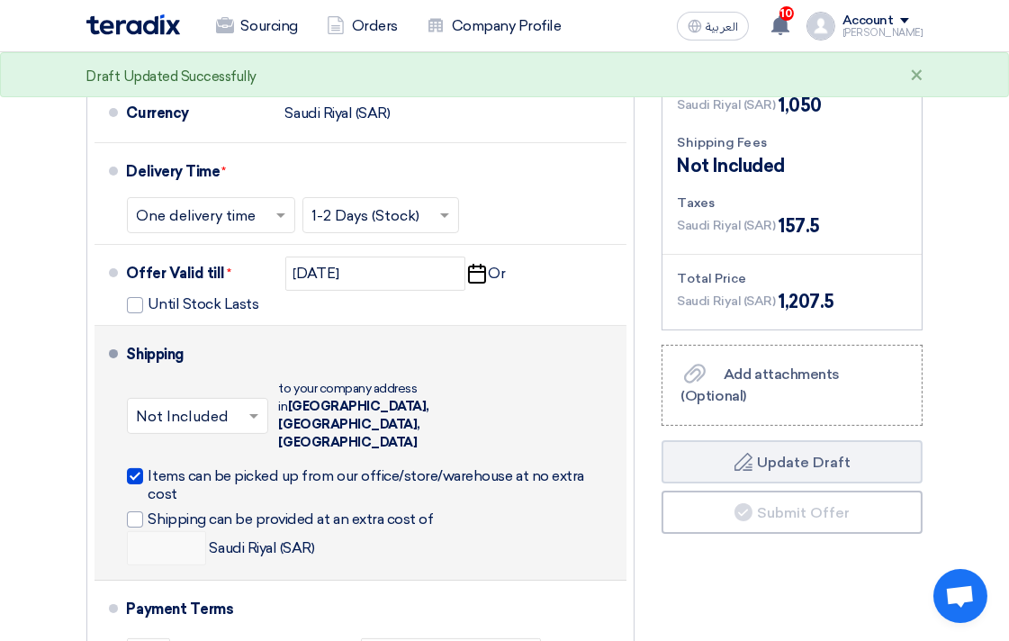
scroll to position [599, 0]
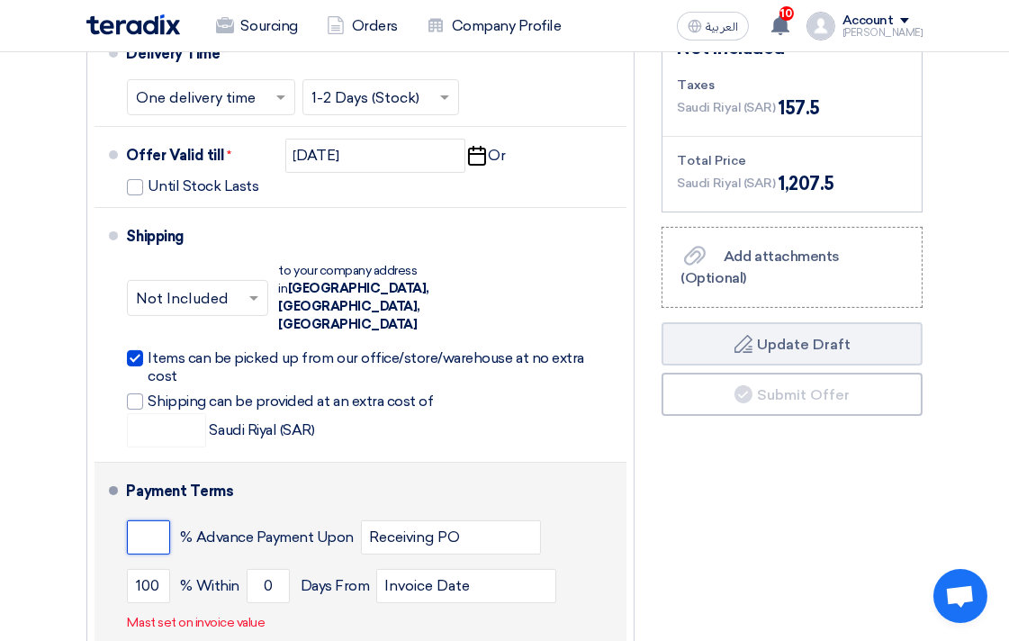
click at [156, 520] on input "number" at bounding box center [148, 537] width 43 height 34
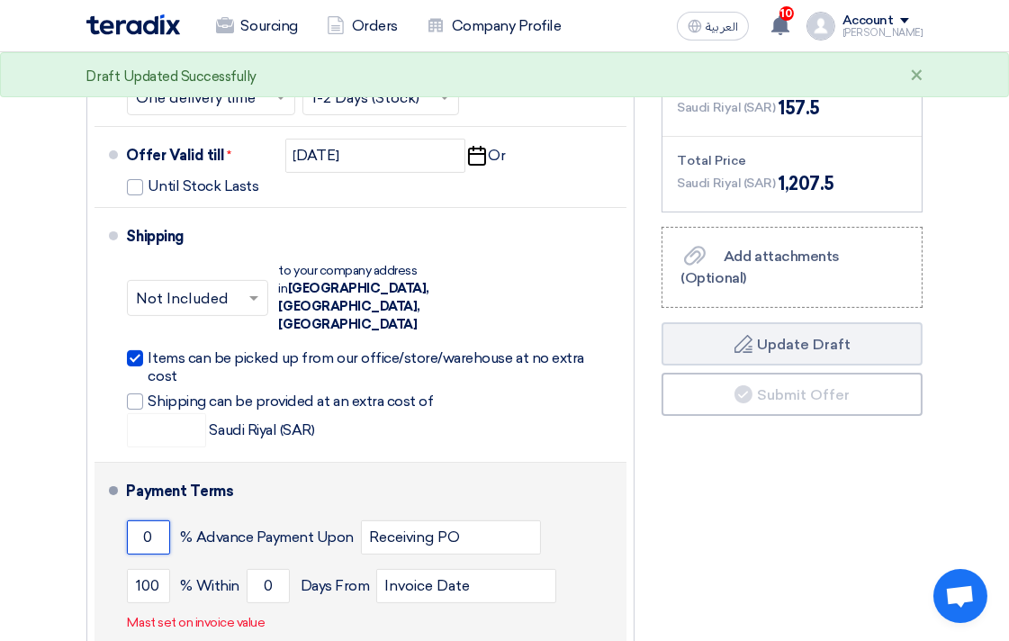
click at [662, 322] on button "Draft Update Draft" at bounding box center [792, 343] width 261 height 43
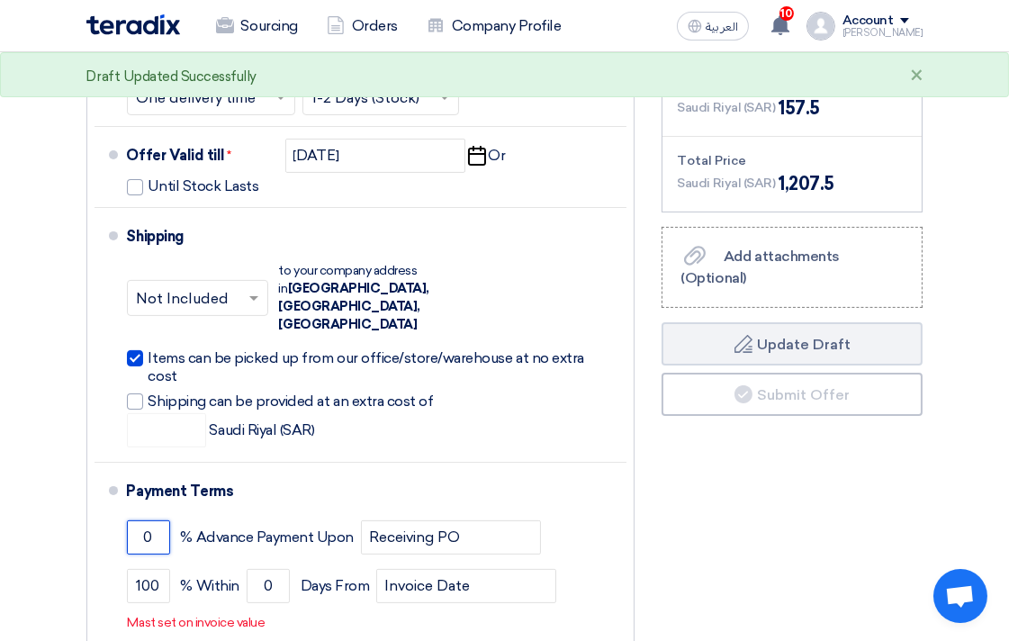
drag, startPoint x: 150, startPoint y: 497, endPoint x: 21, endPoint y: 516, distance: 131.0
click at [21, 516] on section "Offer Details # Part Number Item Description Quantity Unit Price (SAR) Taxes + …" at bounding box center [504, 184] width 1009 height 1252
type input "100"
click at [662, 322] on button "Draft Update Draft" at bounding box center [792, 343] width 261 height 43
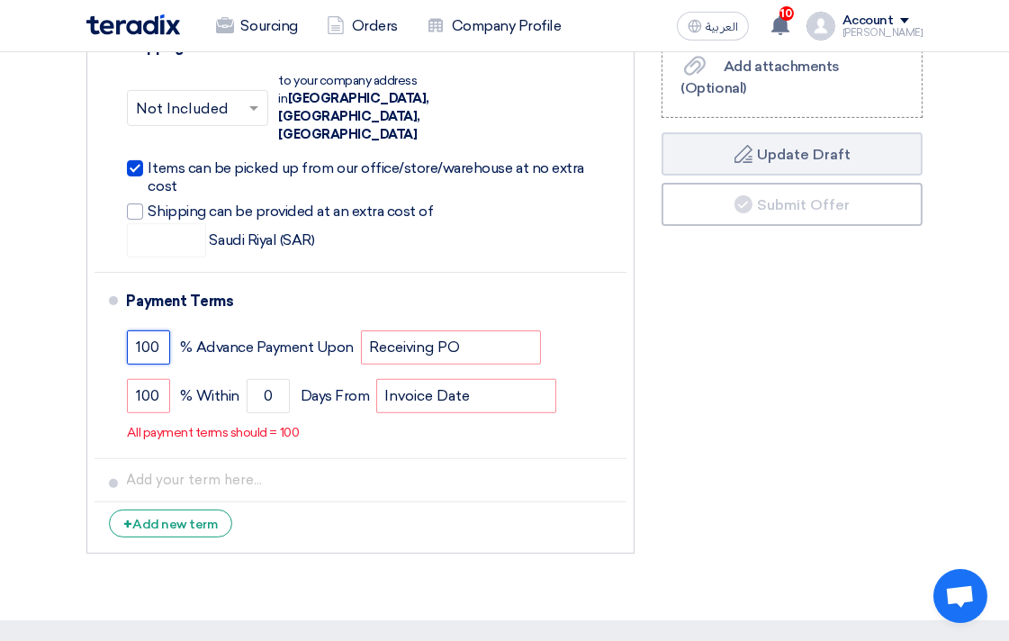
scroll to position [799, 0]
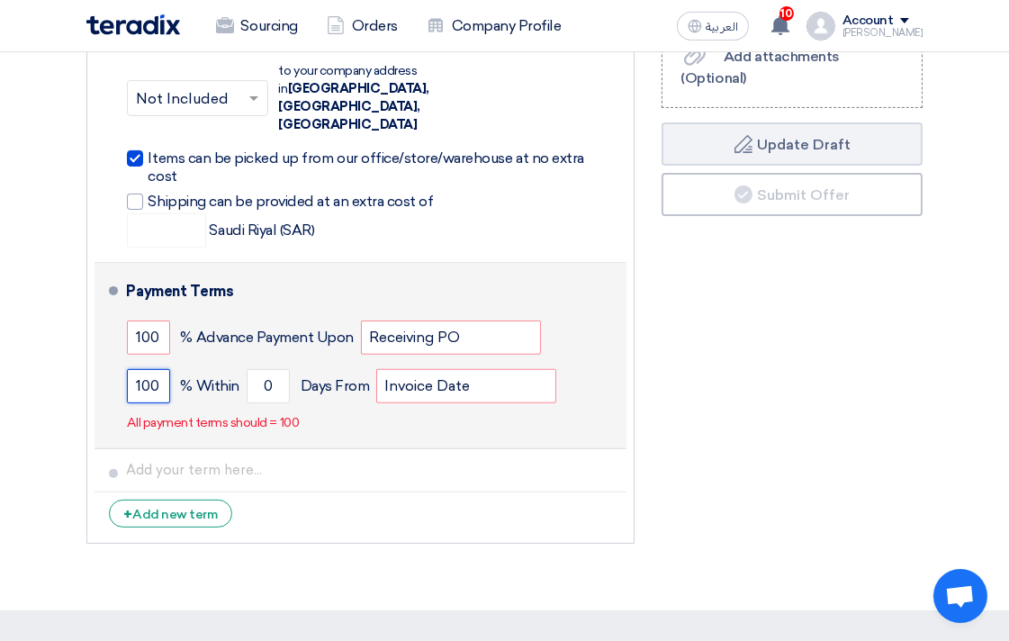
click at [166, 369] on input "100" at bounding box center [148, 386] width 43 height 34
click at [662, 122] on button "Draft Update Draft" at bounding box center [792, 143] width 261 height 43
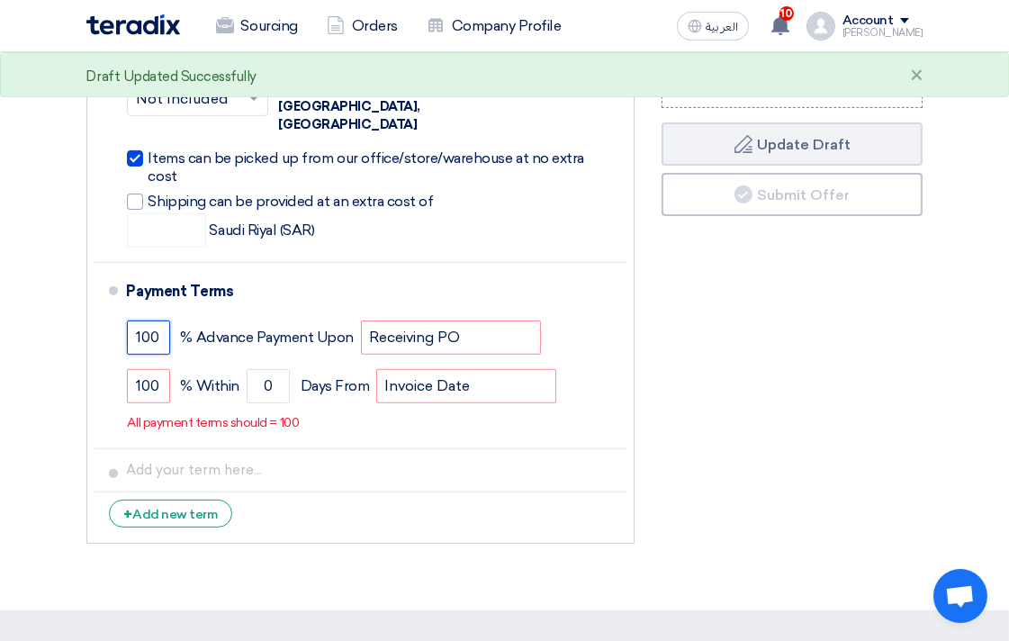
drag, startPoint x: 164, startPoint y: 294, endPoint x: 23, endPoint y: 307, distance: 141.9
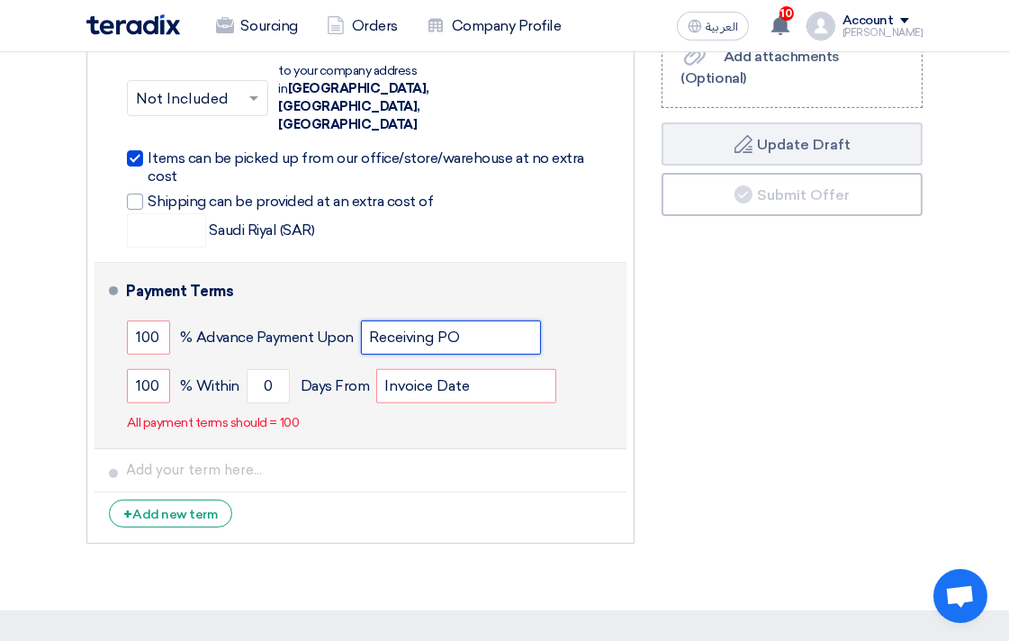
click at [480, 320] on input "Receiving PO" at bounding box center [451, 337] width 180 height 34
click at [443, 369] on input "Invoice Date" at bounding box center [466, 386] width 180 height 34
click at [474, 369] on input "Invoice Date" at bounding box center [466, 386] width 180 height 34
drag, startPoint x: 577, startPoint y: 309, endPoint x: 588, endPoint y: 309, distance: 10.8
click at [578, 313] on div "100 % Advance Payment Upon Receiving PO" at bounding box center [373, 337] width 493 height 49
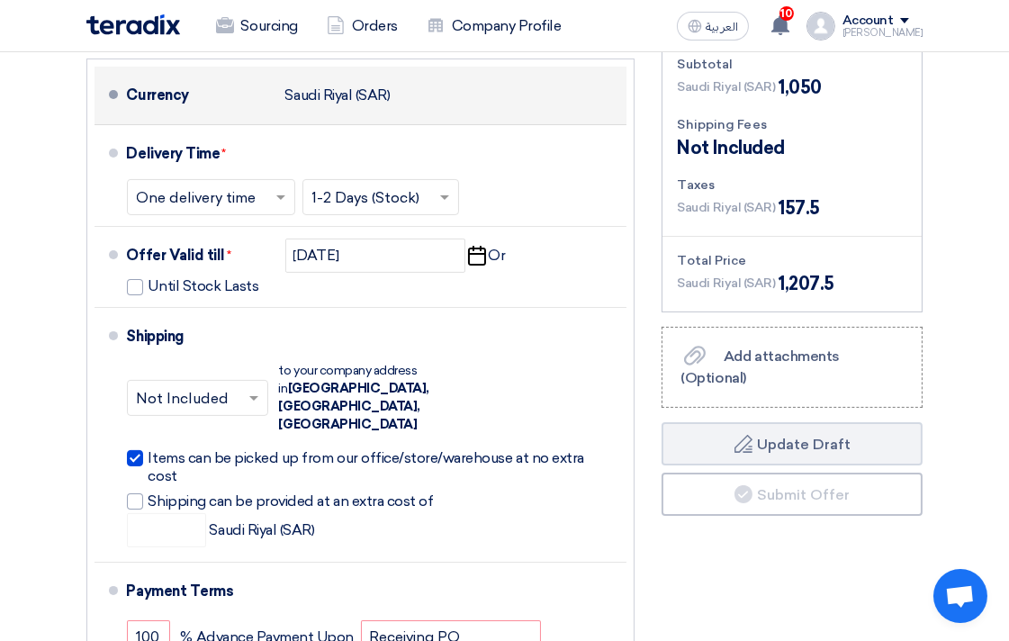
scroll to position [599, 0]
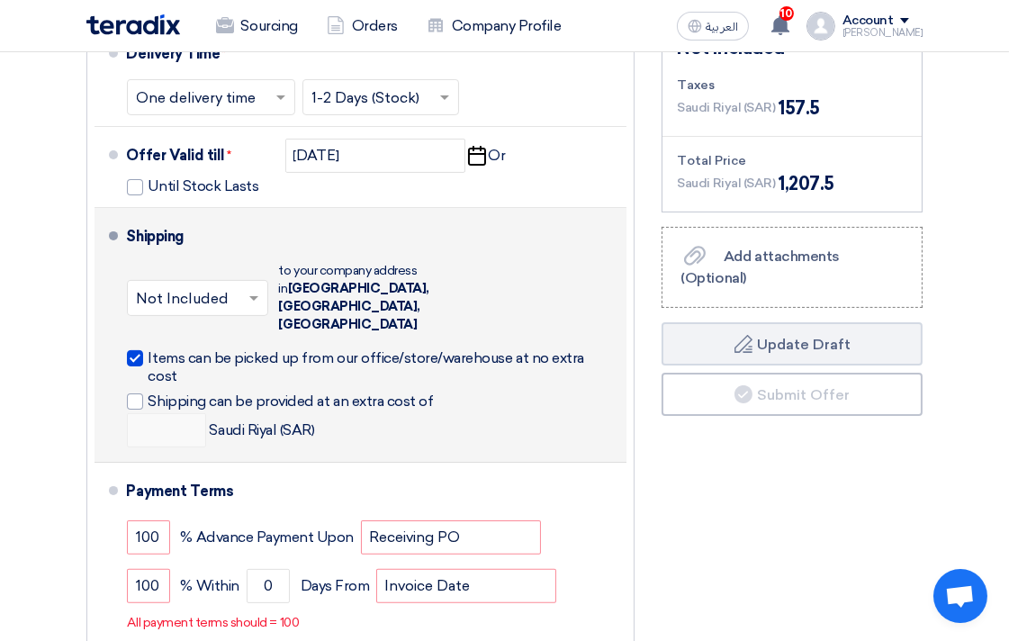
click at [131, 350] on div at bounding box center [135, 358] width 16 height 16
click at [149, 348] on input "Items can be picked up from our office/store/warehouse at no extra cost" at bounding box center [383, 365] width 468 height 34
checkbox input "false"
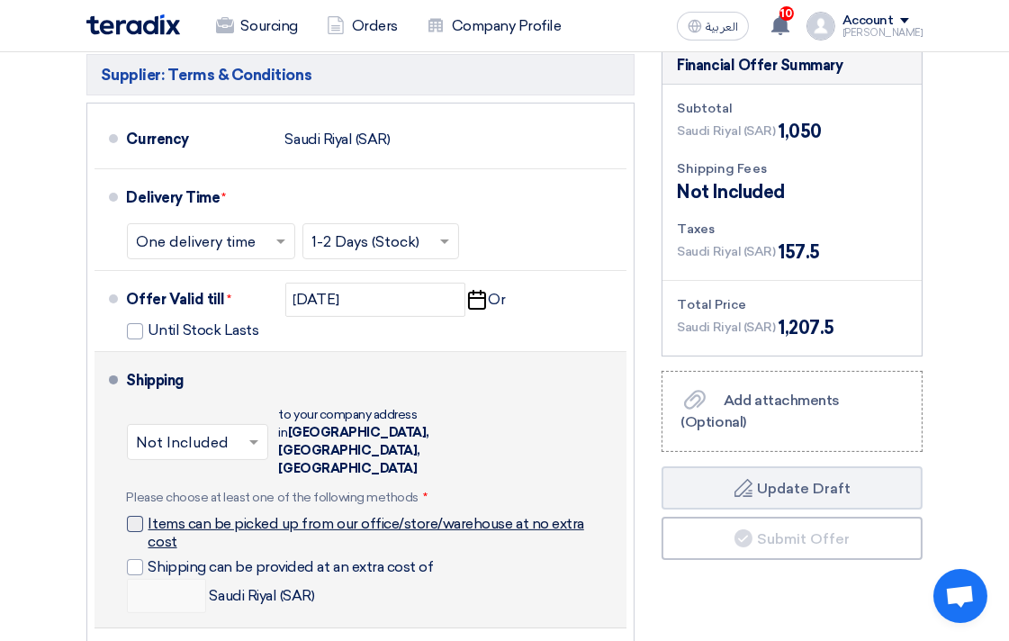
scroll to position [500, 0]
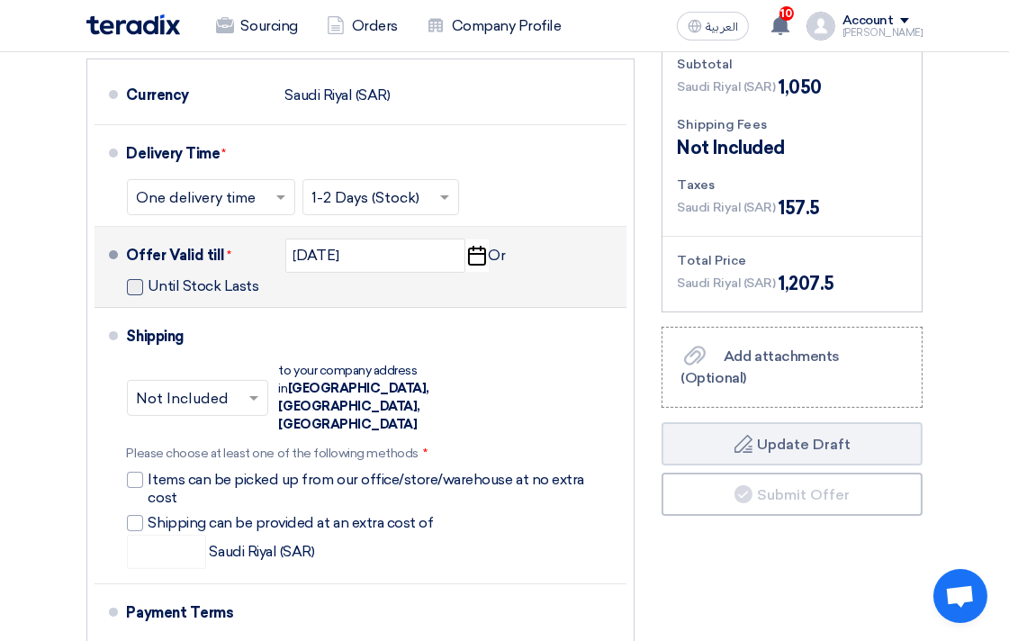
click at [137, 295] on span at bounding box center [135, 287] width 16 height 16
click at [149, 308] on input "Until Stock Lasts" at bounding box center [206, 294] width 114 height 34
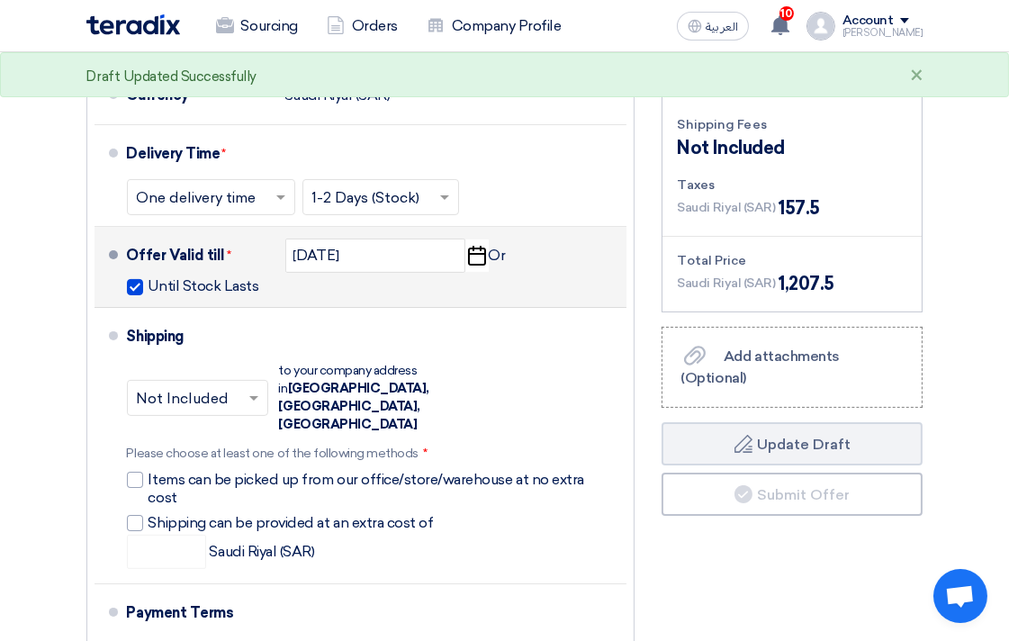
click at [137, 295] on span at bounding box center [135, 287] width 16 height 16
click at [149, 308] on input "Until Stock Lasts" at bounding box center [206, 294] width 114 height 34
checkbox input "false"
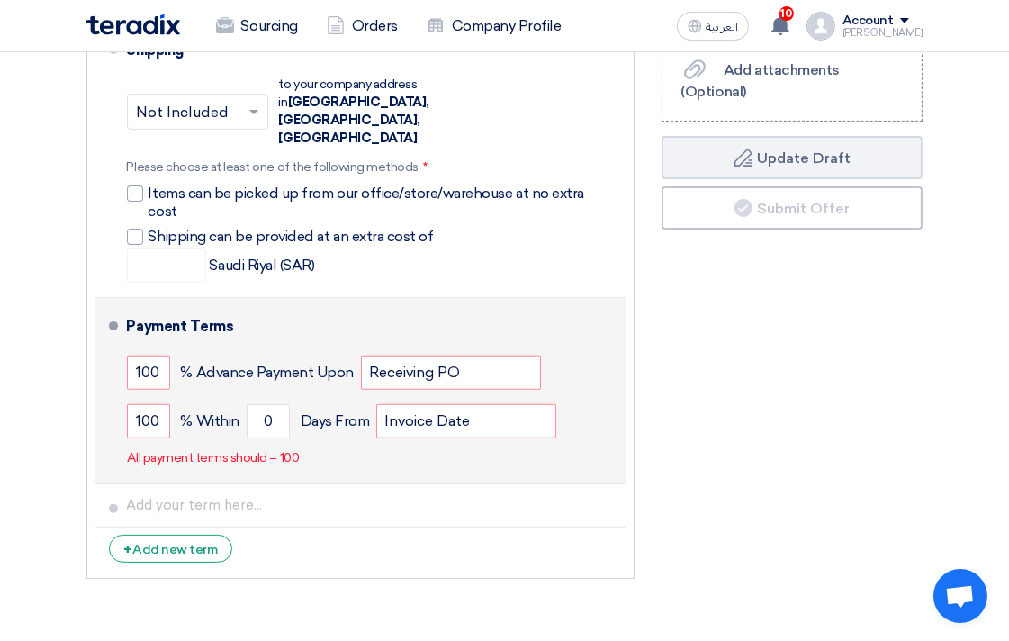
scroll to position [799, 0]
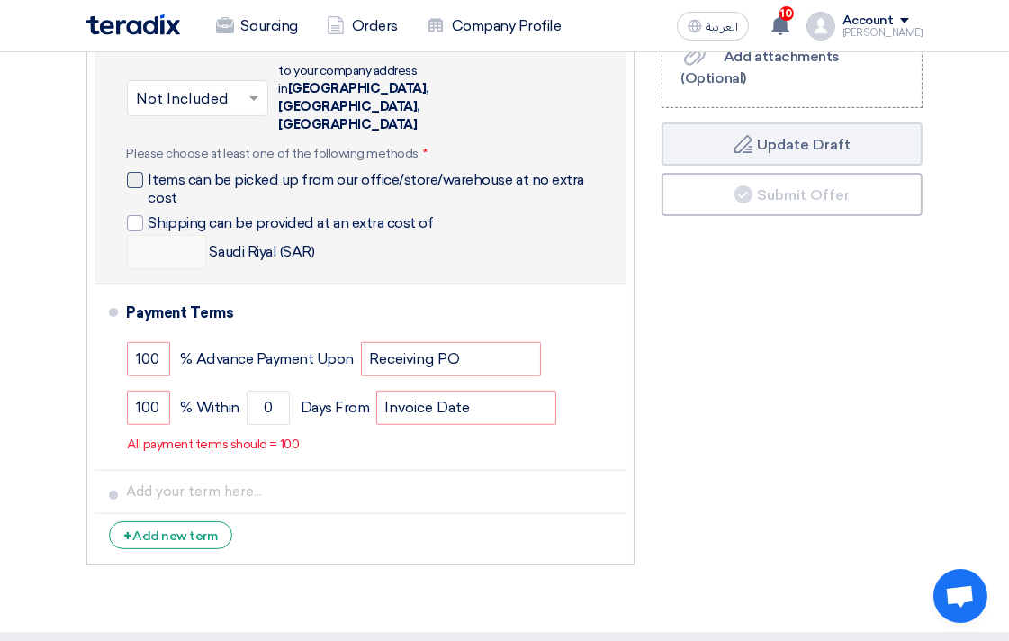
click at [136, 172] on div at bounding box center [135, 180] width 16 height 16
click at [149, 170] on input "Items can be picked up from our office/store/warehouse at no extra cost" at bounding box center [383, 187] width 468 height 34
checkbox input "true"
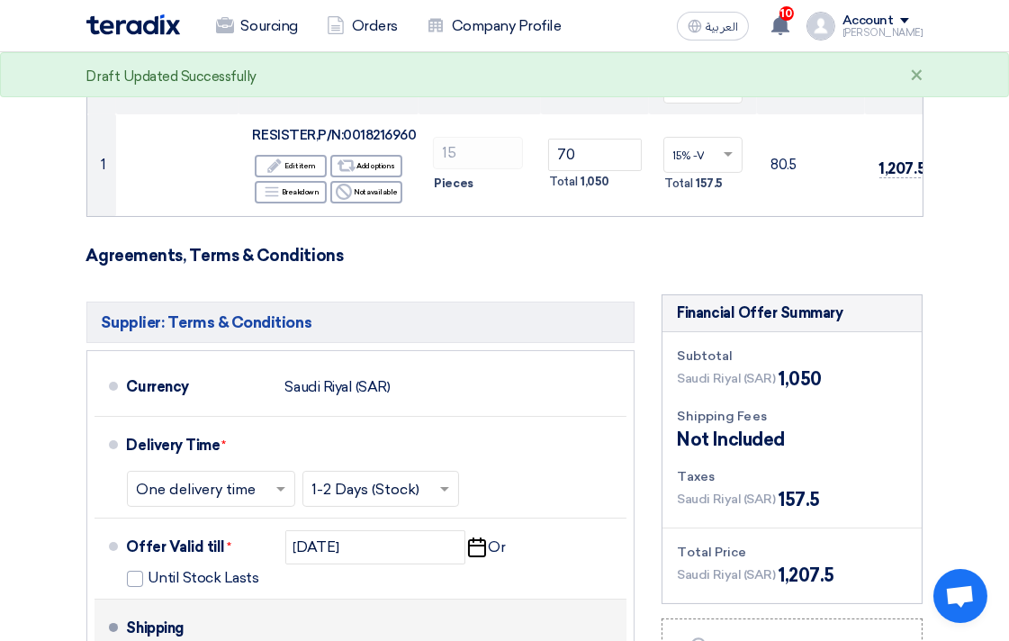
scroll to position [200, 0]
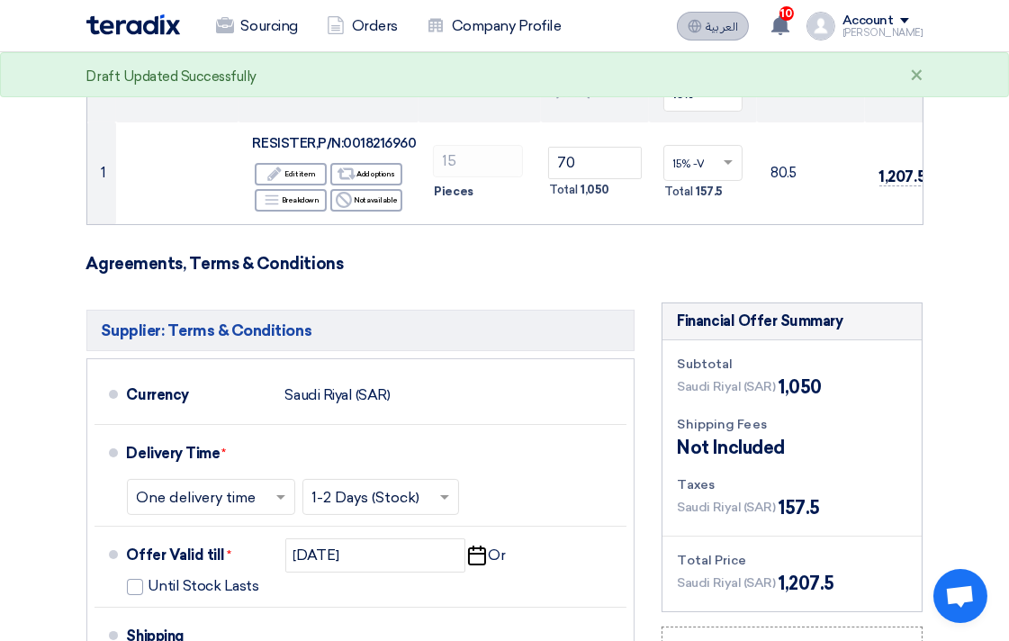
click at [738, 28] on span "العربية" at bounding box center [722, 27] width 32 height 13
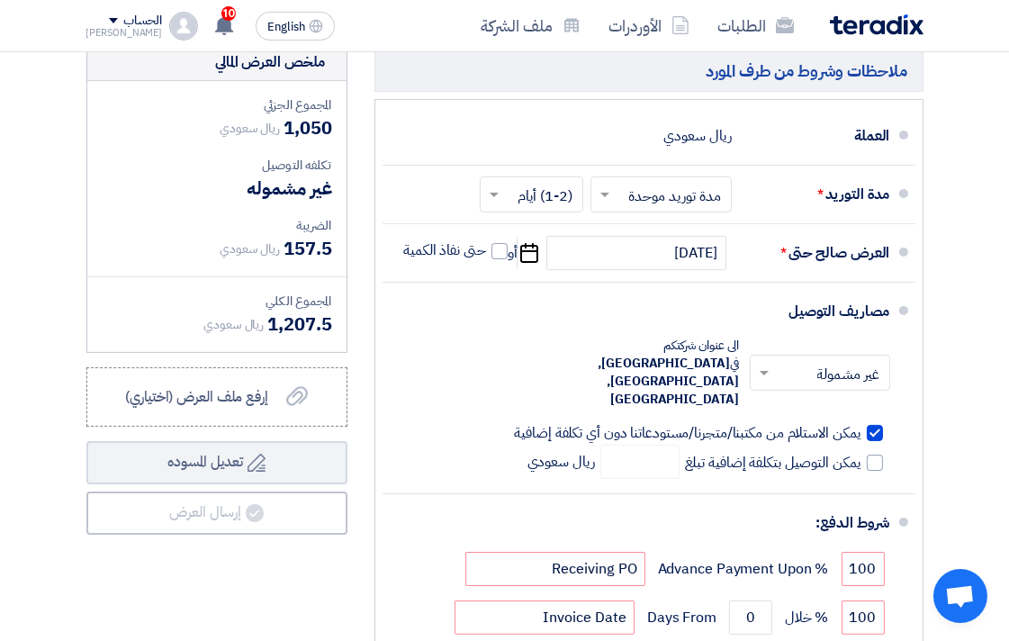
scroll to position [608, 0]
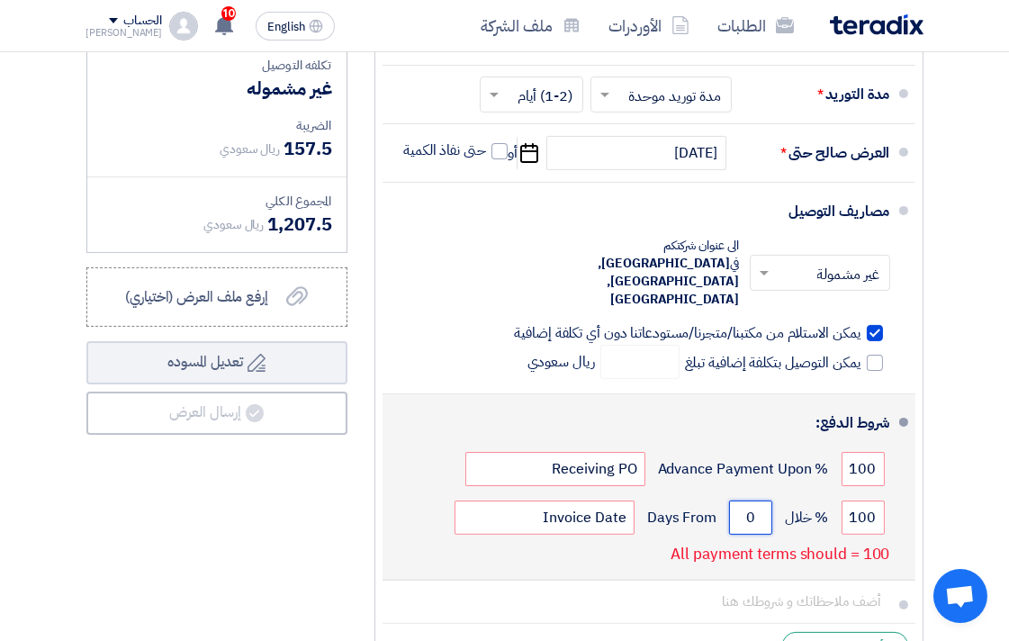
click at [748, 500] on input "0" at bounding box center [750, 517] width 43 height 34
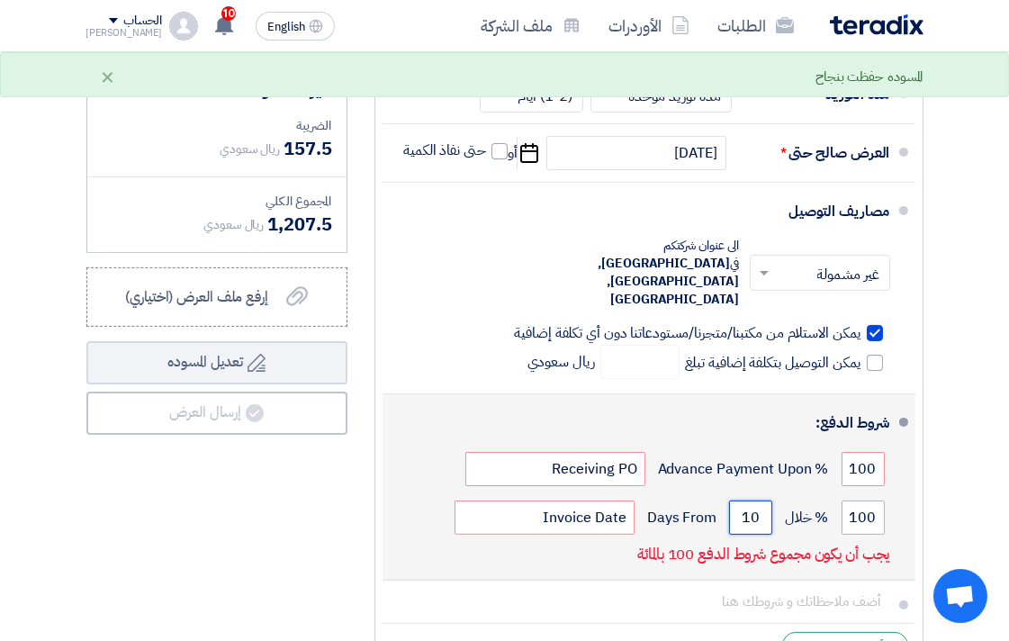
type input "1"
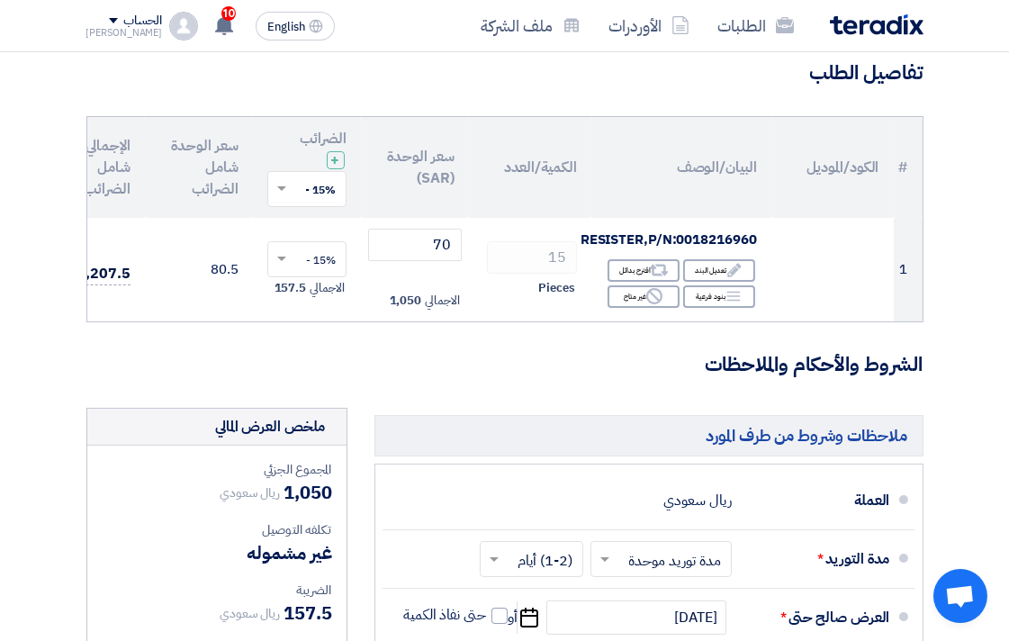
scroll to position [409, 0]
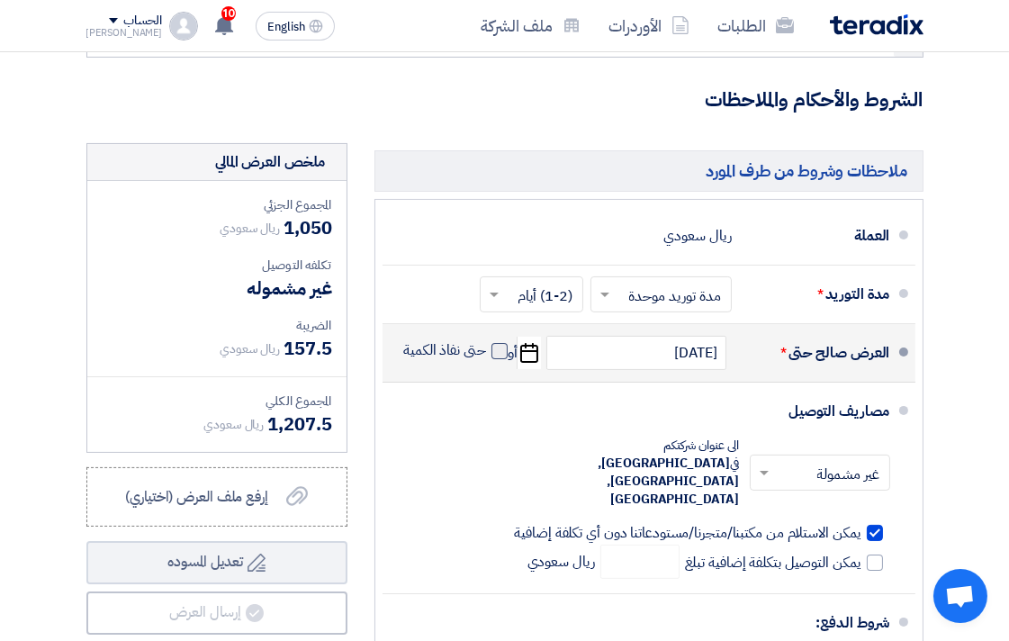
click at [497, 359] on span at bounding box center [499, 351] width 16 height 16
click at [486, 371] on input "حتى نفاذ الكمية" at bounding box center [443, 358] width 86 height 34
checkbox input "true"
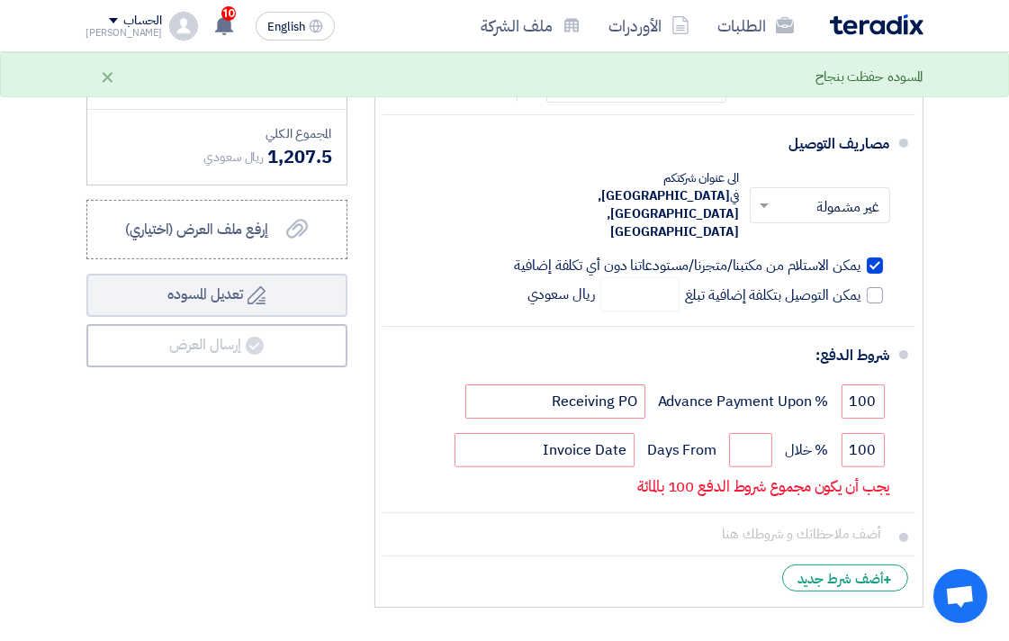
scroll to position [708, 0]
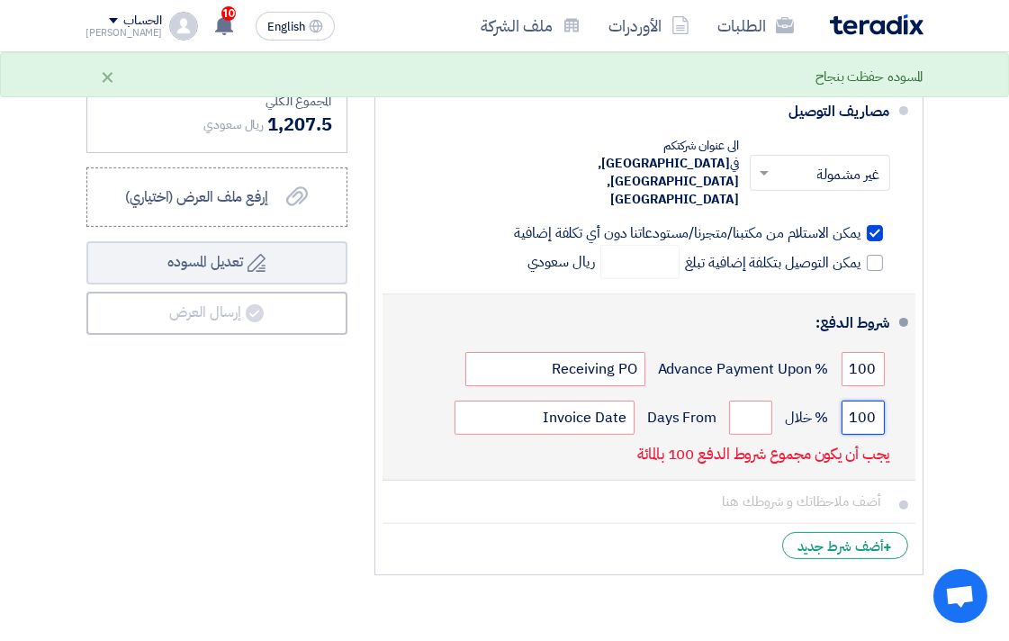
drag, startPoint x: 844, startPoint y: 396, endPoint x: 898, endPoint y: 425, distance: 61.2
click at [897, 415] on li "شروط الدفع: 100 % Advance Payment Upon Receiving PO 100 % خلال Invoice Date" at bounding box center [649, 387] width 533 height 186
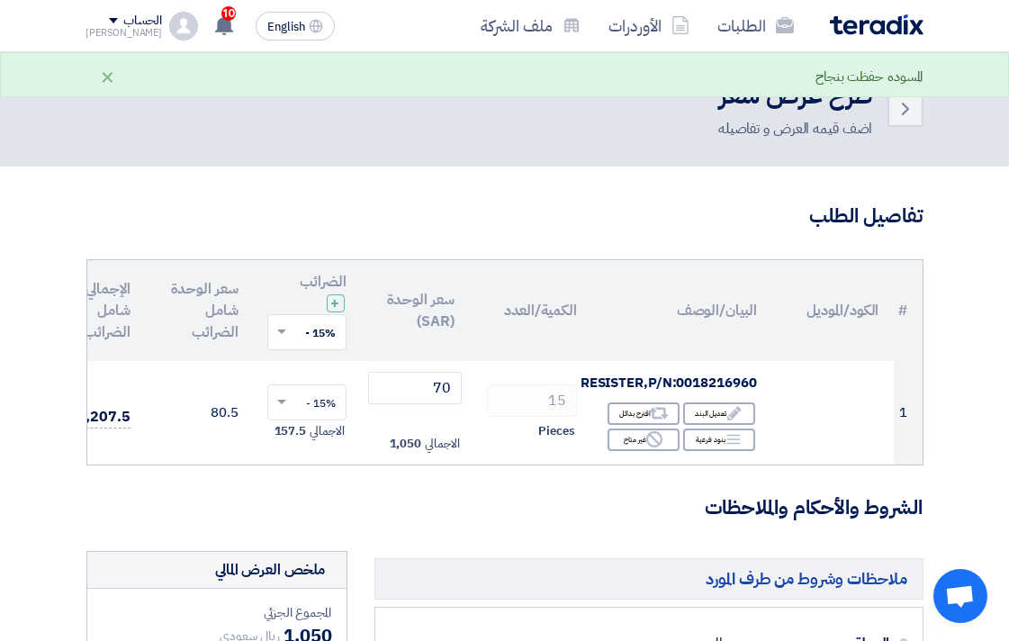
scroll to position [0, 0]
type input "0"
click at [267, 23] on span "English" at bounding box center [286, 27] width 38 height 13
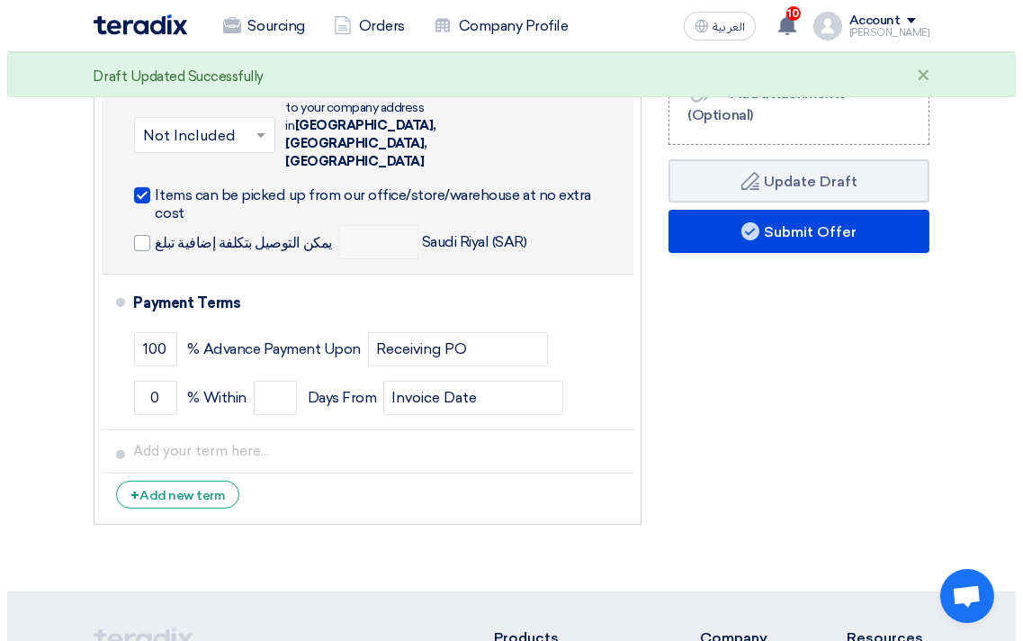
scroll to position [799, 0]
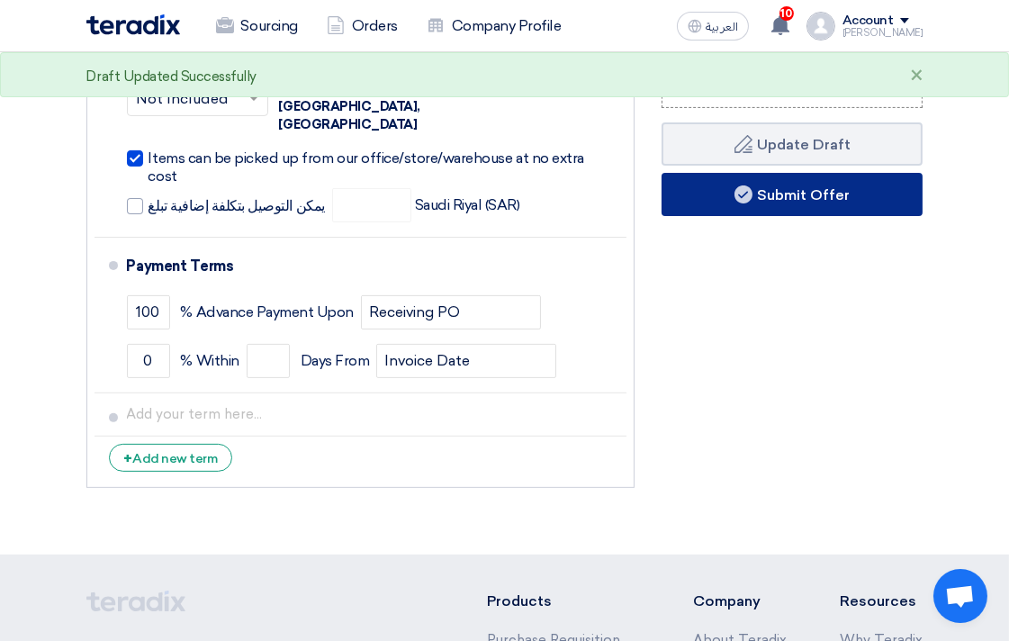
click at [833, 195] on button "Submit Offer" at bounding box center [792, 194] width 261 height 43
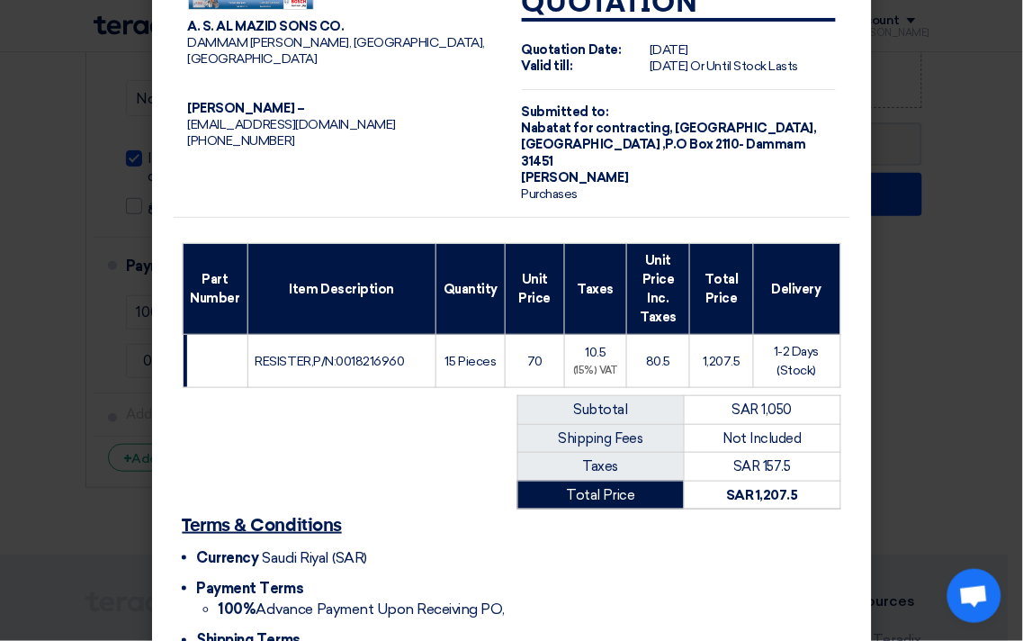
scroll to position [195, 0]
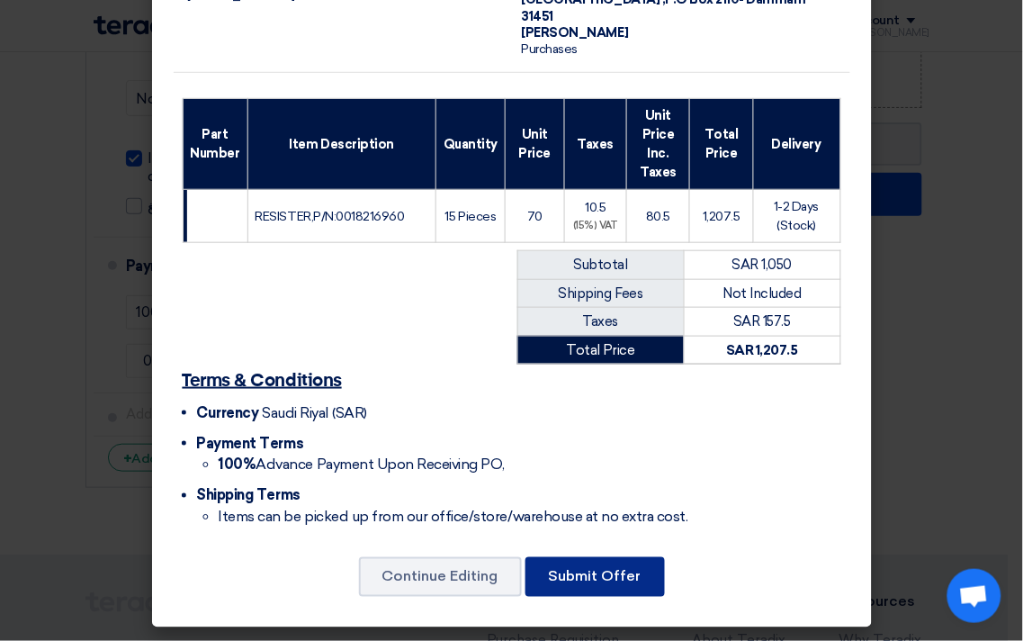
click at [589, 582] on button "Submit Offer" at bounding box center [596, 577] width 140 height 40
